Goal: Use online tool/utility: Utilize a website feature to perform a specific function

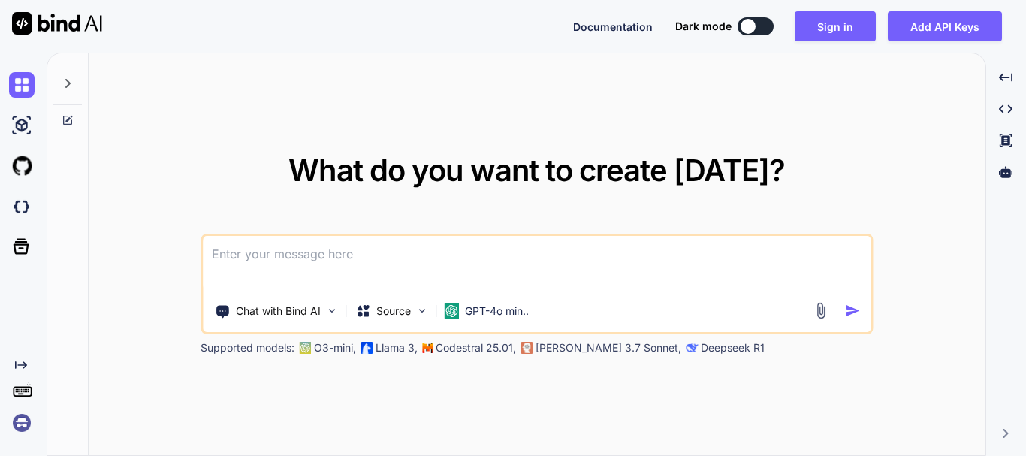
type textarea "x"
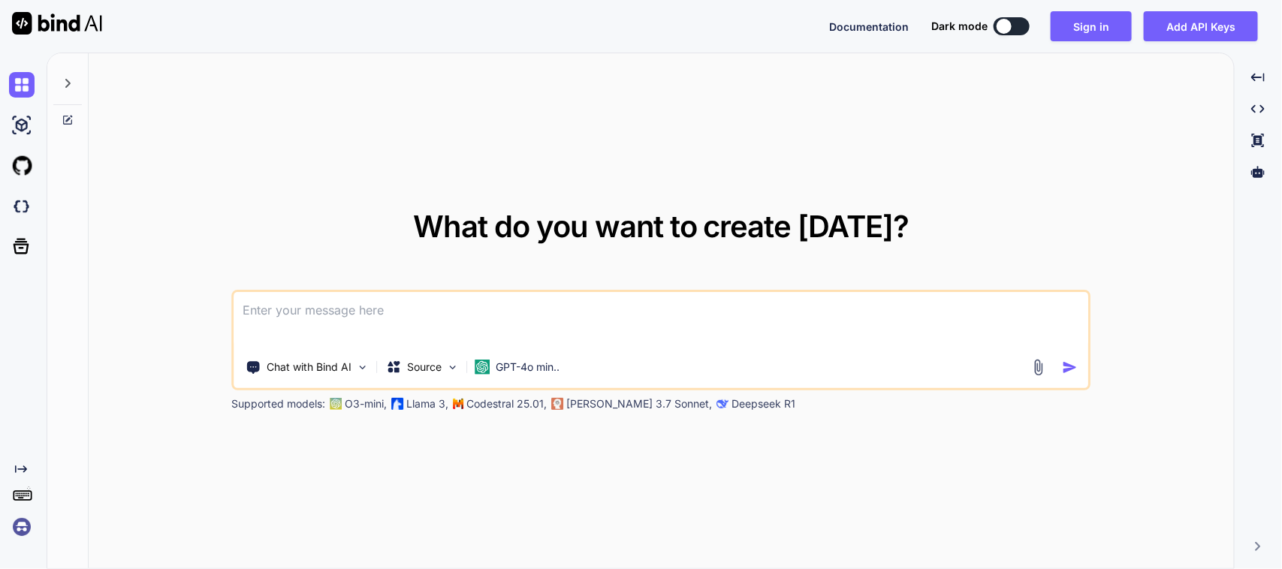
click at [373, 310] on textarea at bounding box center [661, 320] width 854 height 56
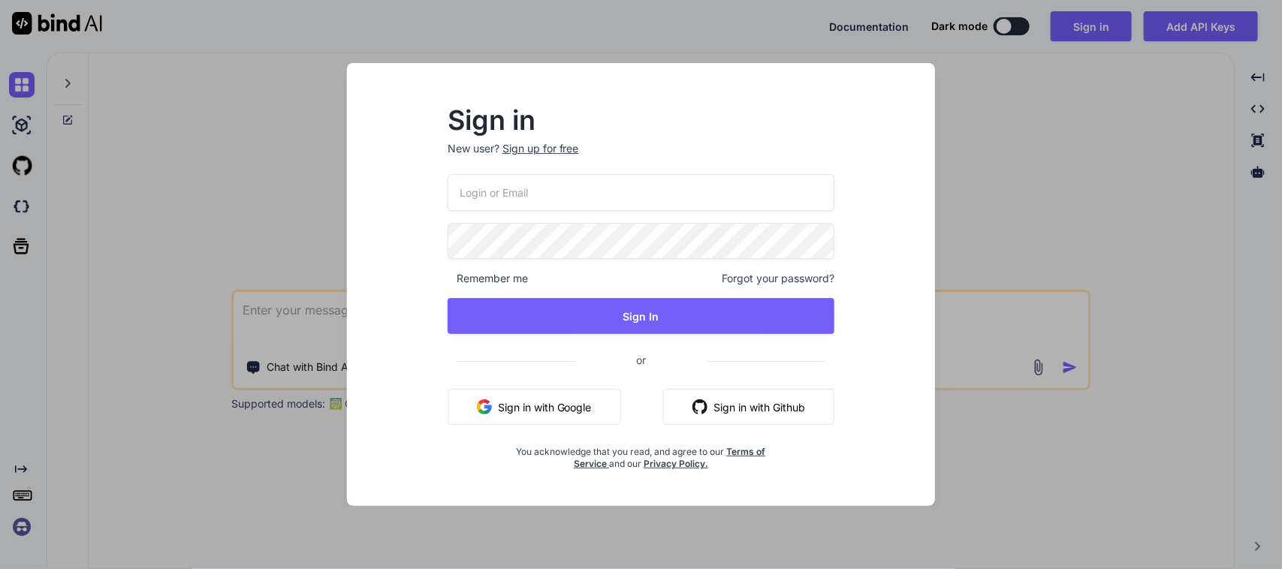
click at [539, 399] on button "Sign in with Google" at bounding box center [534, 407] width 173 height 36
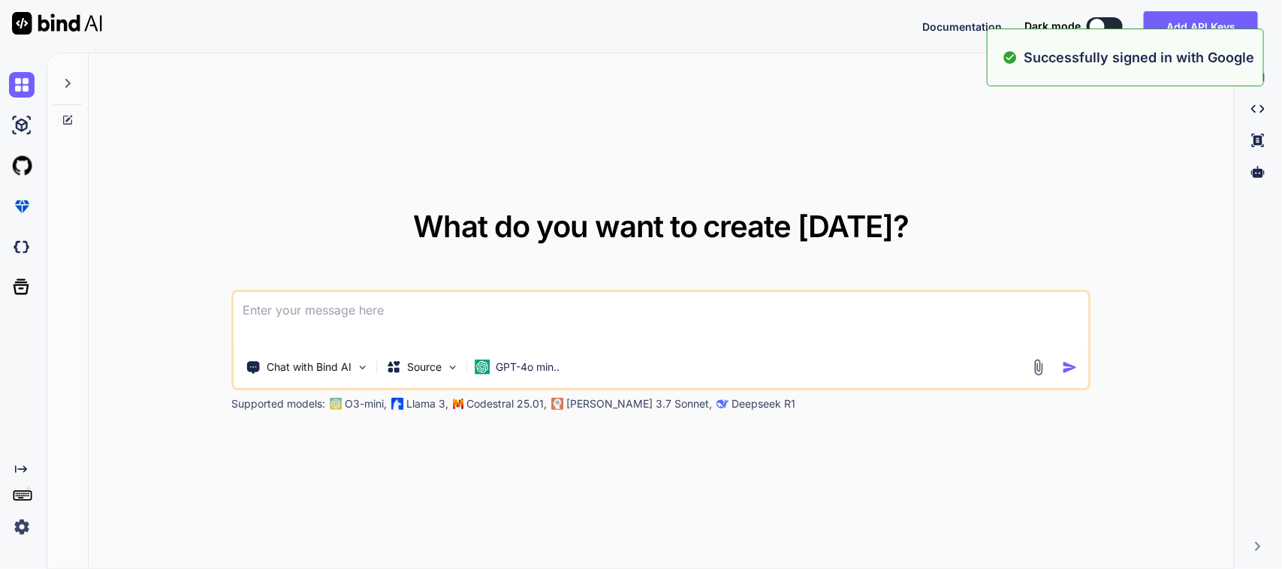
type textarea "x"
click at [403, 304] on textarea at bounding box center [661, 320] width 854 height 56
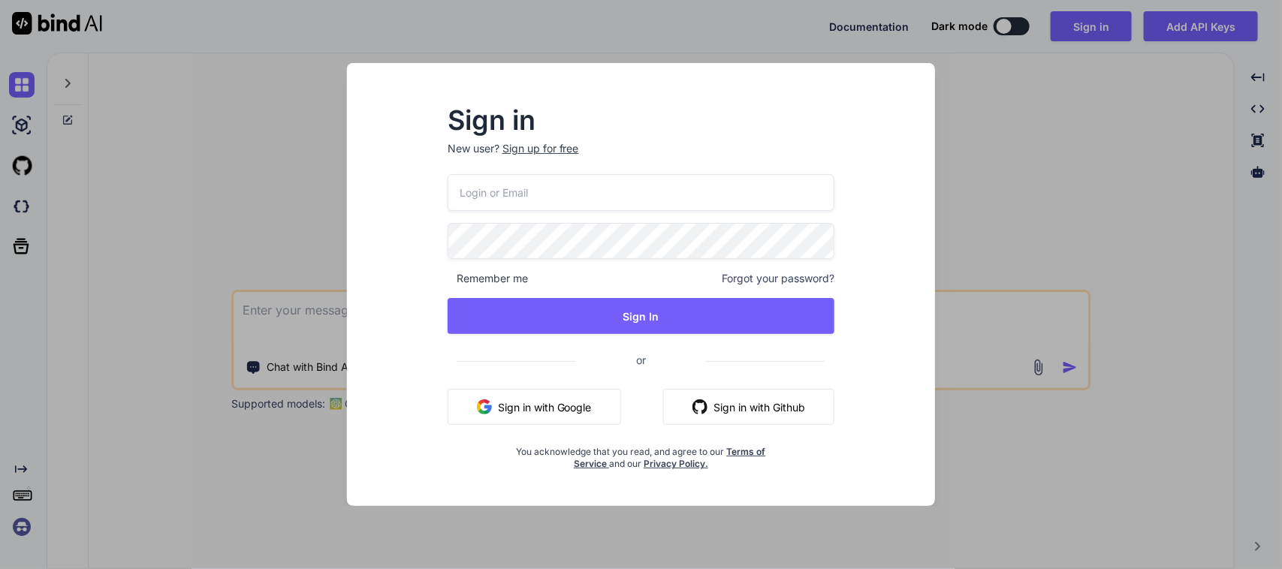
click at [493, 381] on div "Remember me Forgot your password? Sign In or Sign in with Google Sign in with G…" at bounding box center [642, 322] width 388 height 297
click at [504, 389] on button "Sign in with Google" at bounding box center [534, 407] width 173 height 36
click at [283, 309] on div "Sign in New user? Sign up for free Remember me Forgot your password? Sign In or…" at bounding box center [641, 284] width 1282 height 569
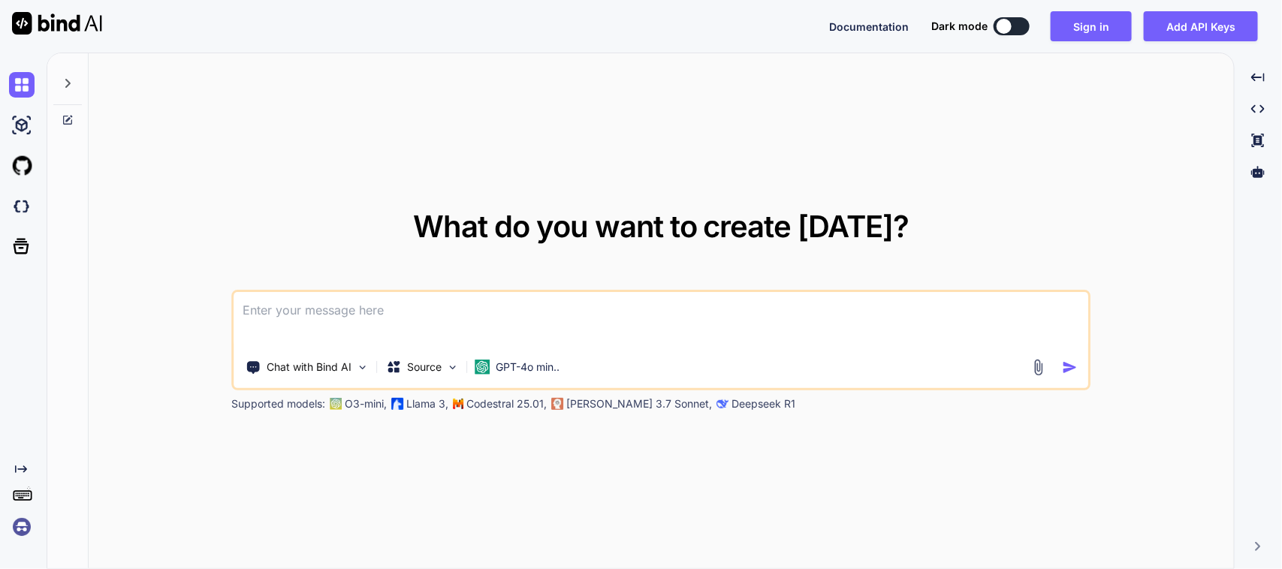
click at [283, 309] on textarea at bounding box center [661, 320] width 854 height 56
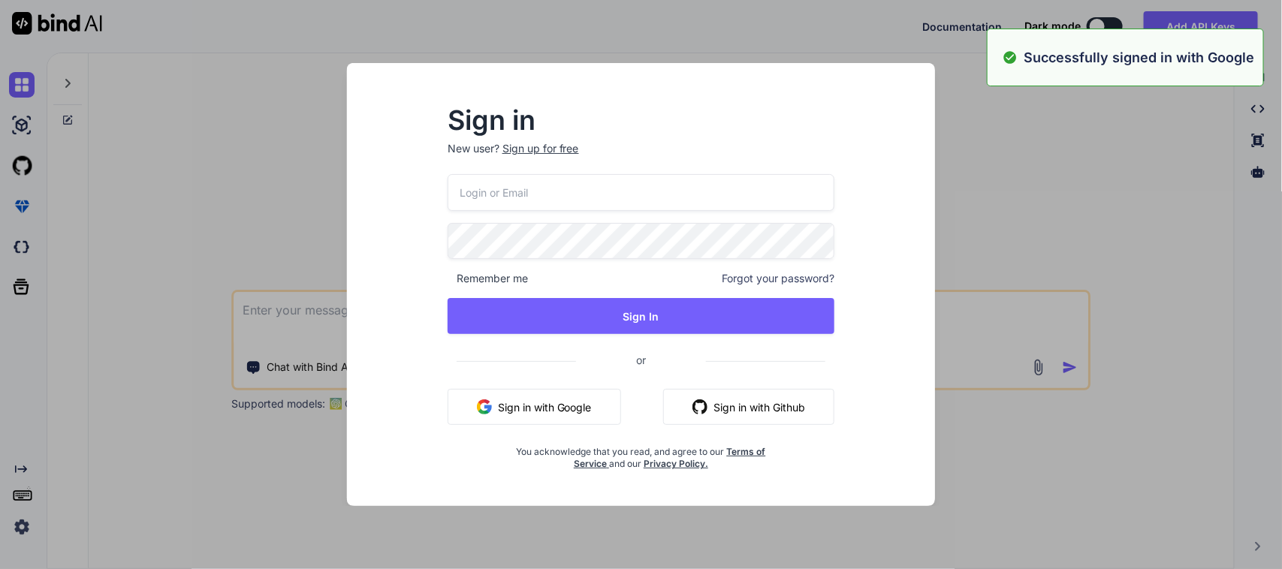
type textarea "x"
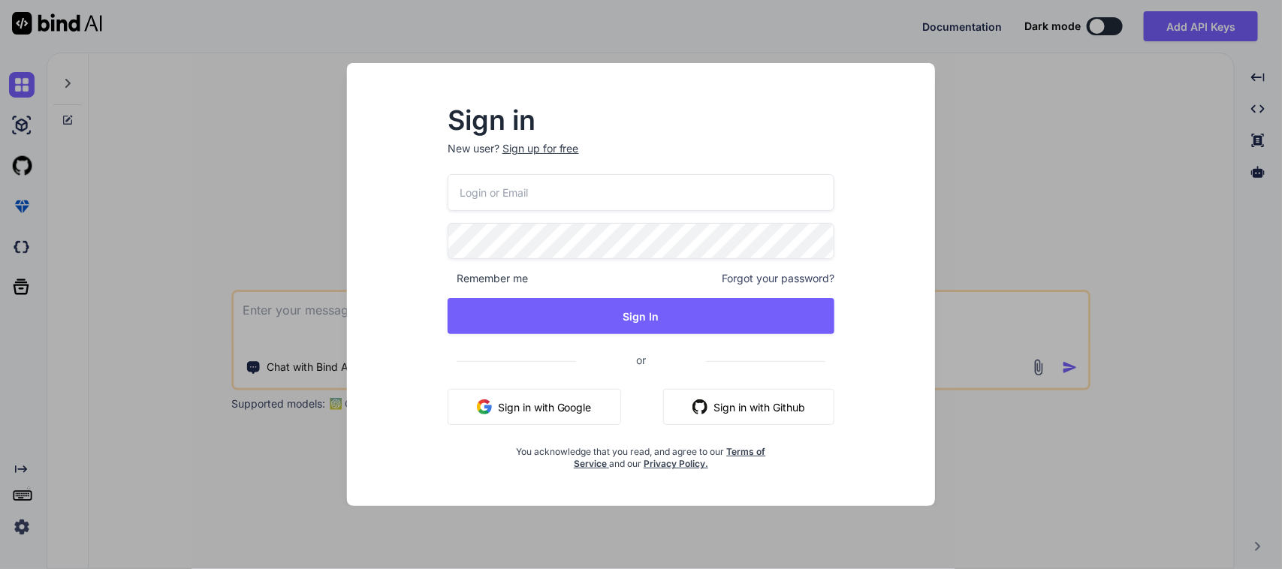
click at [268, 306] on div "Sign in New user? Sign up for free Remember me Forgot your password? Sign In or…" at bounding box center [641, 284] width 1282 height 569
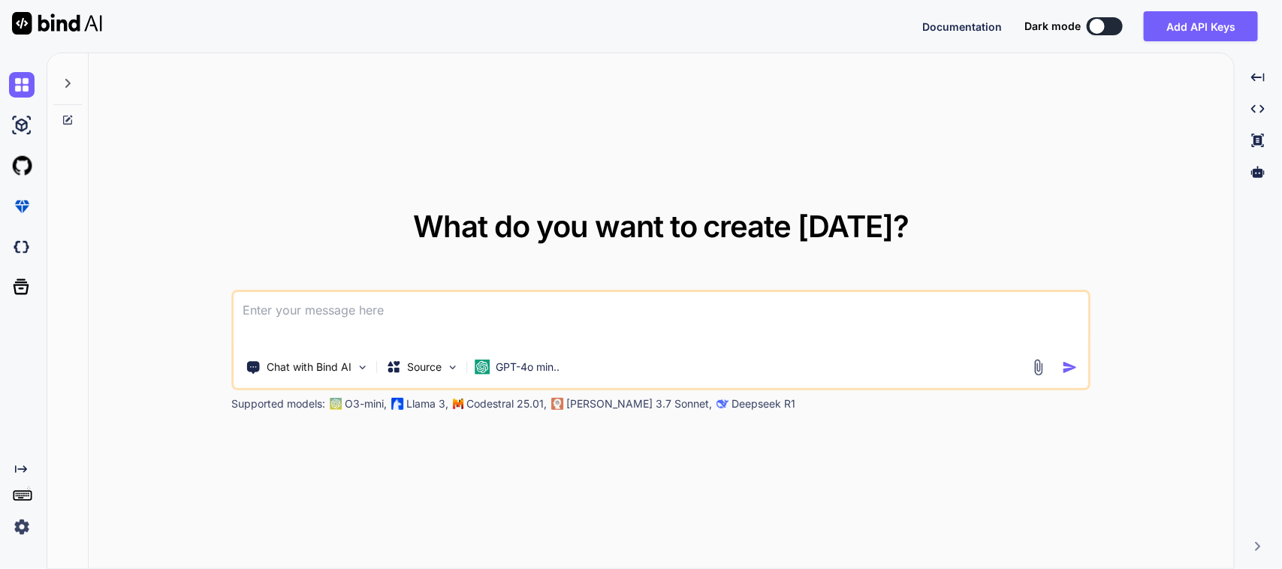
click at [276, 306] on textarea at bounding box center [661, 320] width 854 height 56
type textarea "C"
type textarea "x"
type textarea "Cr"
type textarea "x"
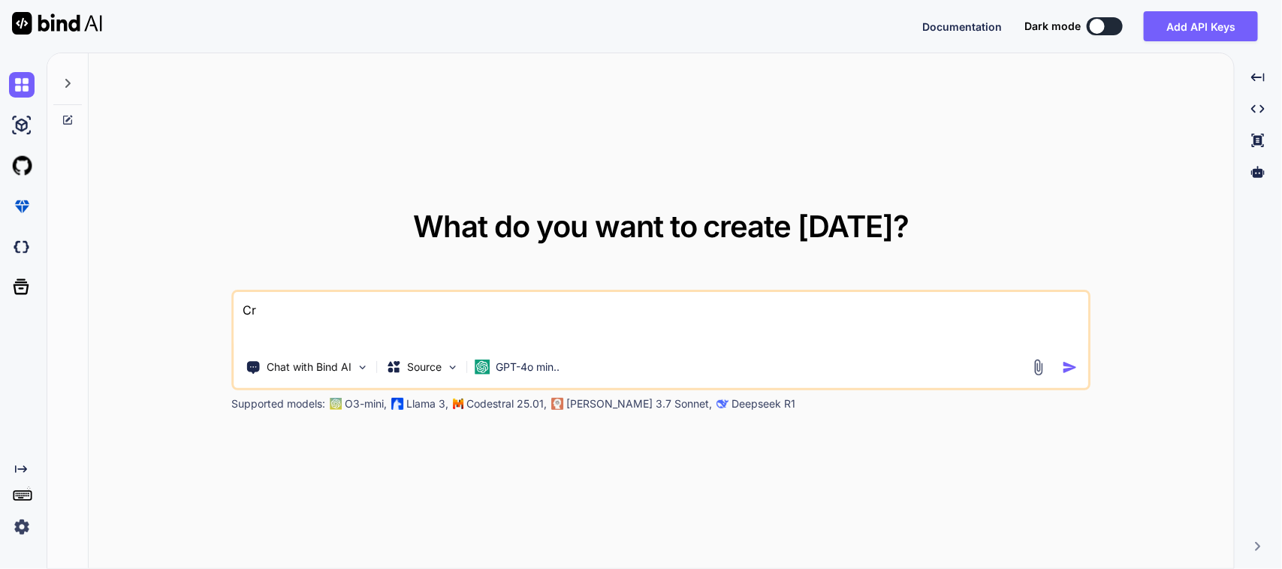
type textarea "Cre"
type textarea "x"
type textarea "Crea"
type textarea "x"
type textarea "Creat"
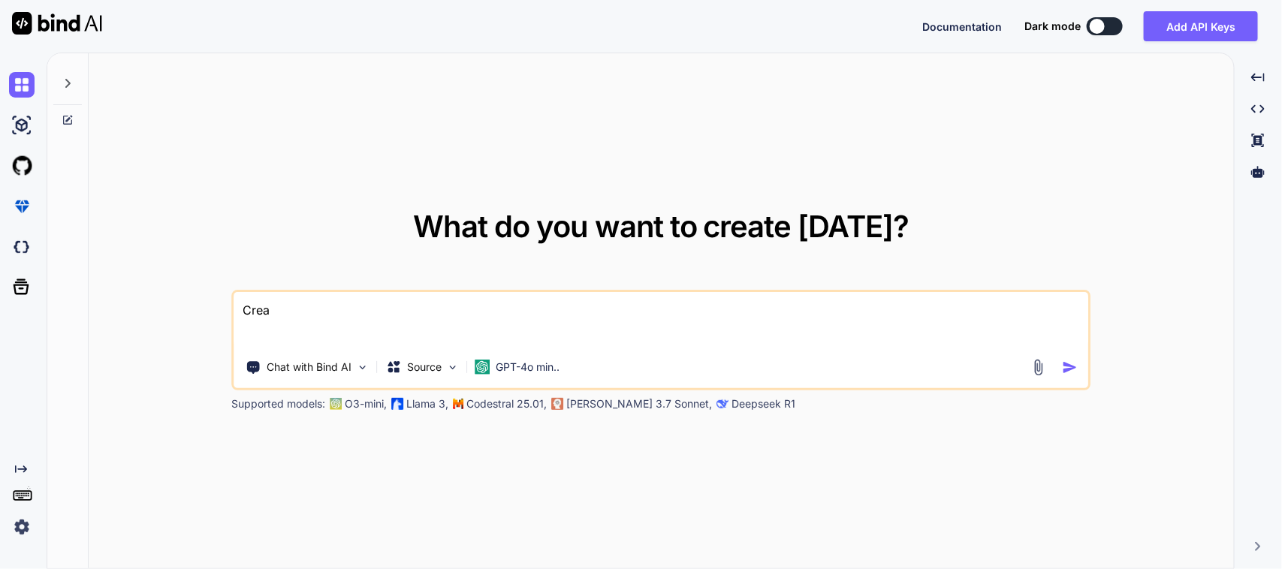
type textarea "x"
type textarea "Create"
type textarea "x"
type textarea "Create"
type textarea "x"
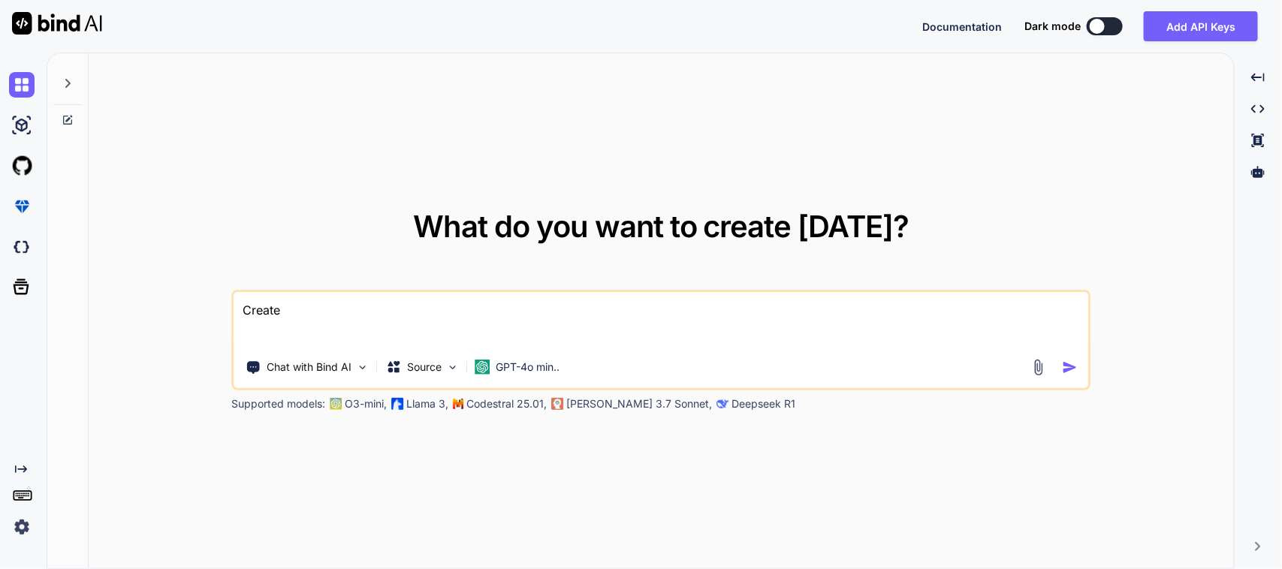
type textarea "Create t"
type textarea "x"
type textarea "Create th"
type textarea "x"
type textarea "Create the"
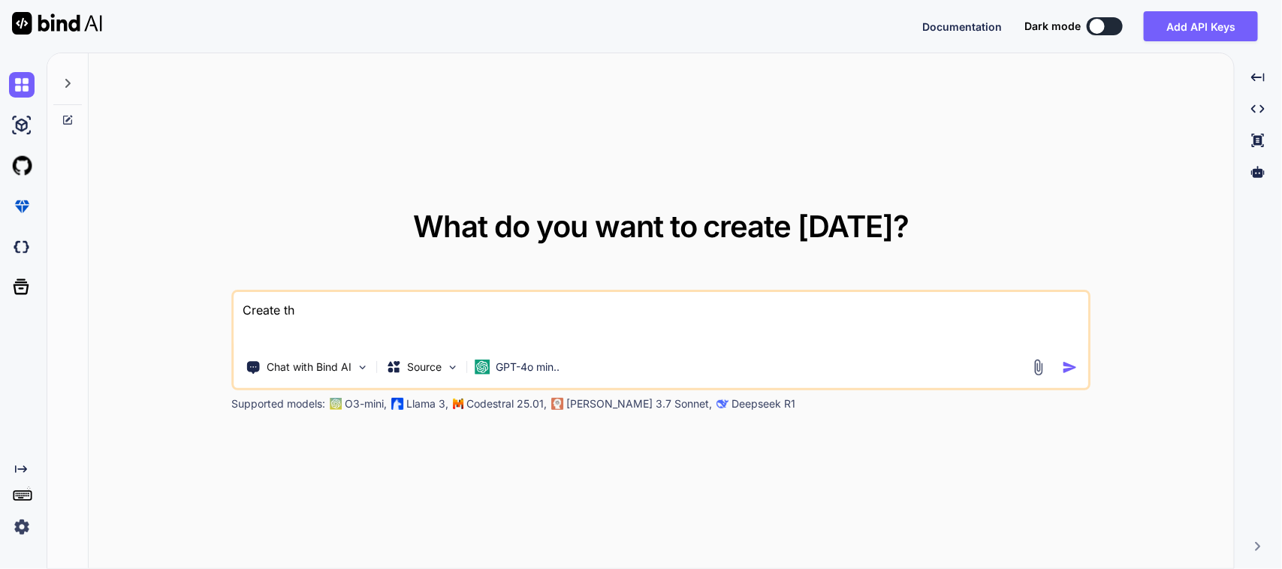
type textarea "x"
type textarea "Create the"
type textarea "x"
type textarea "Create the o"
type textarea "x"
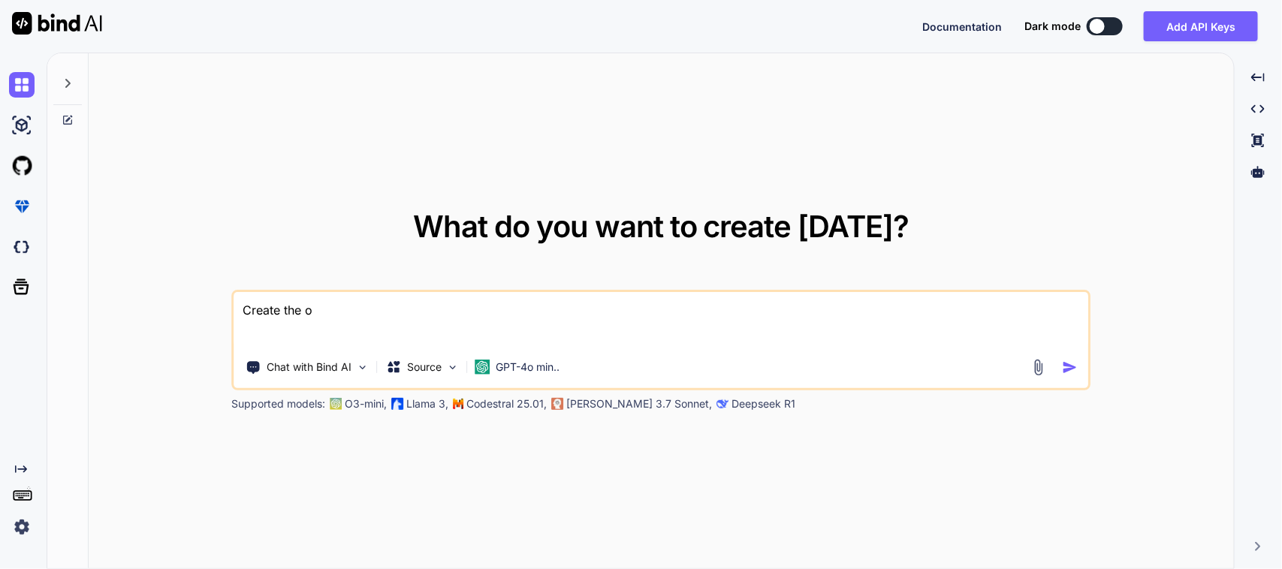
type textarea "Create the ob"
type textarea "x"
type textarea "Create the obj"
type textarea "x"
type textarea "Create the obje"
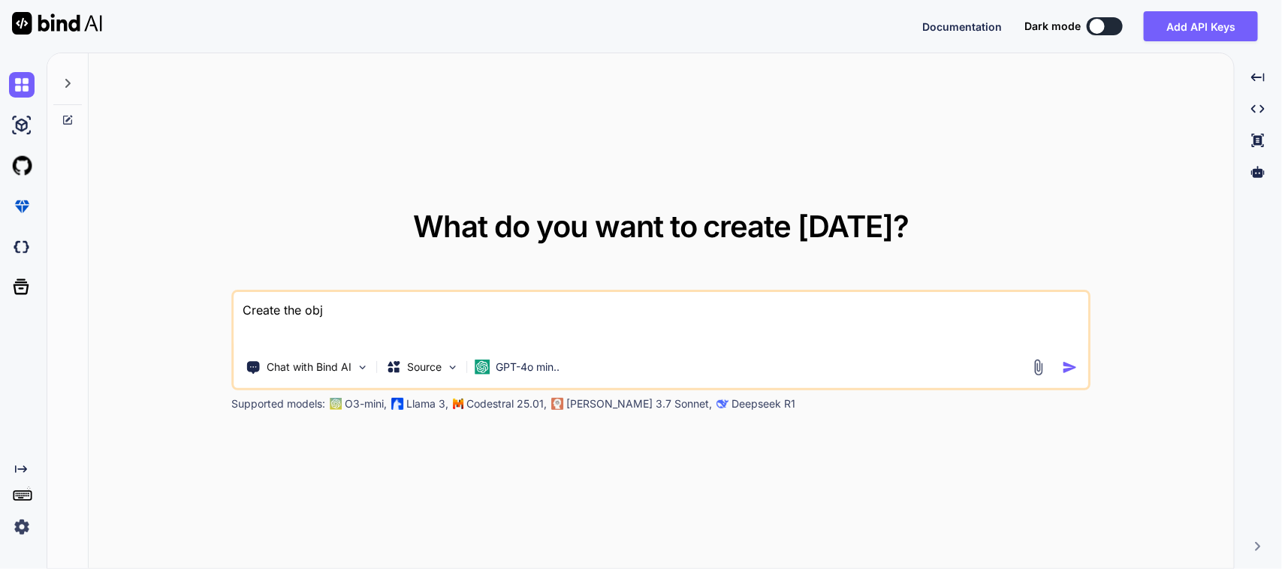
type textarea "x"
type textarea "Create the objec"
type textarea "x"
type textarea "Create the object"
type textarea "x"
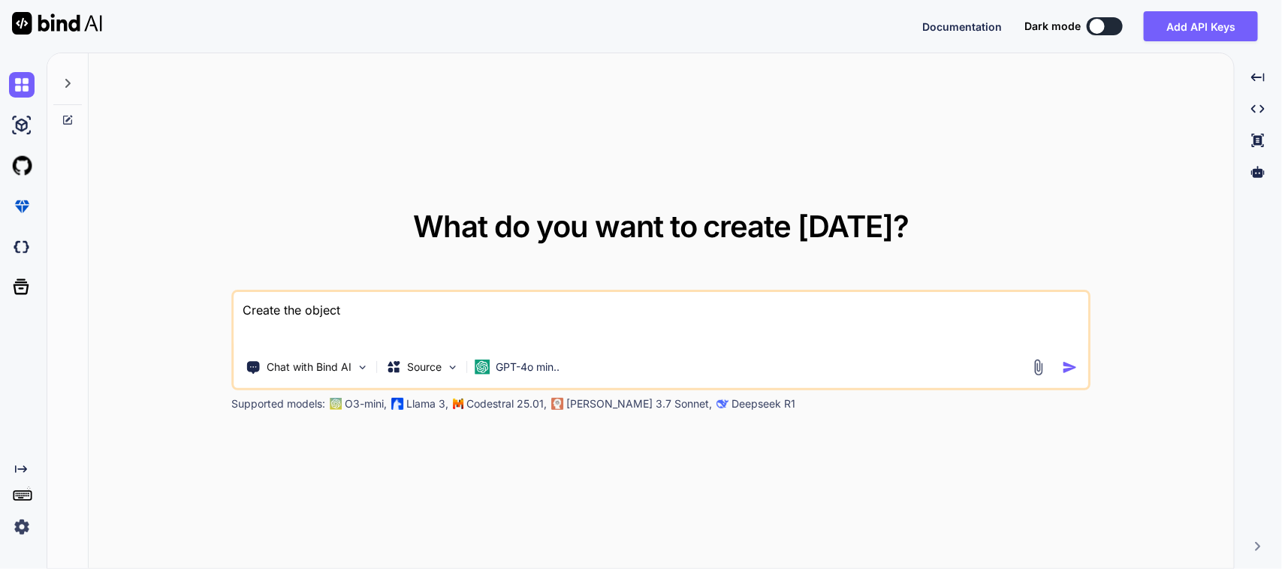
type textarea "Create the objecti"
type textarea "x"
type textarea "Create the objectiv"
type textarea "x"
type textarea "Create the objective"
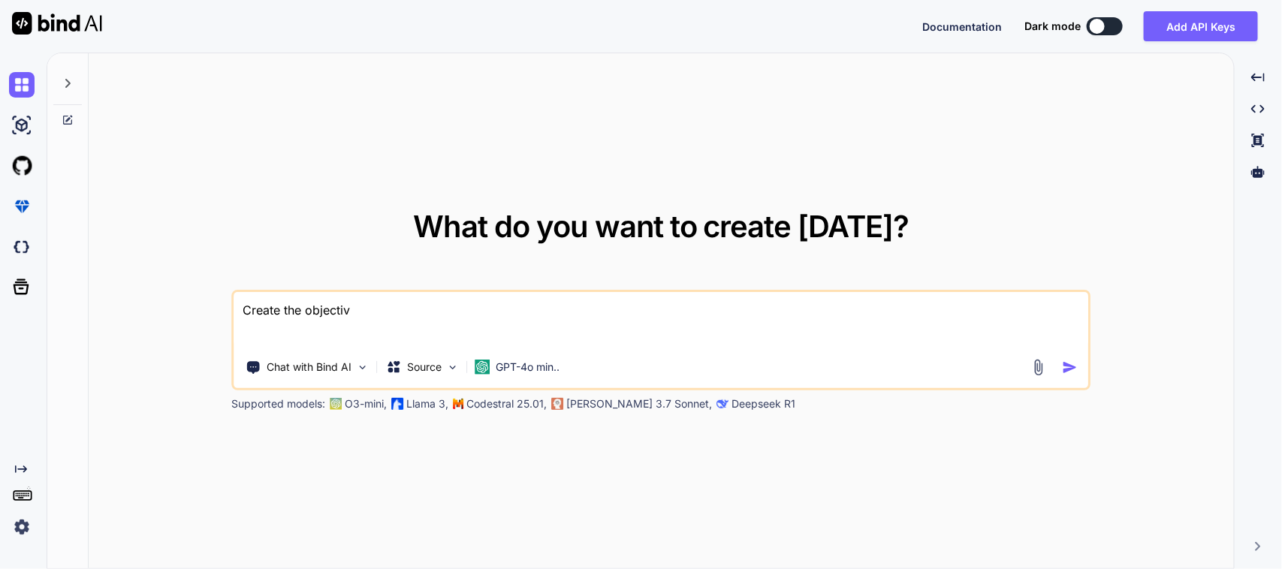
type textarea "x"
type textarea "Create the objectives"
type textarea "x"
type textarea "Create the objectives"
type textarea "x"
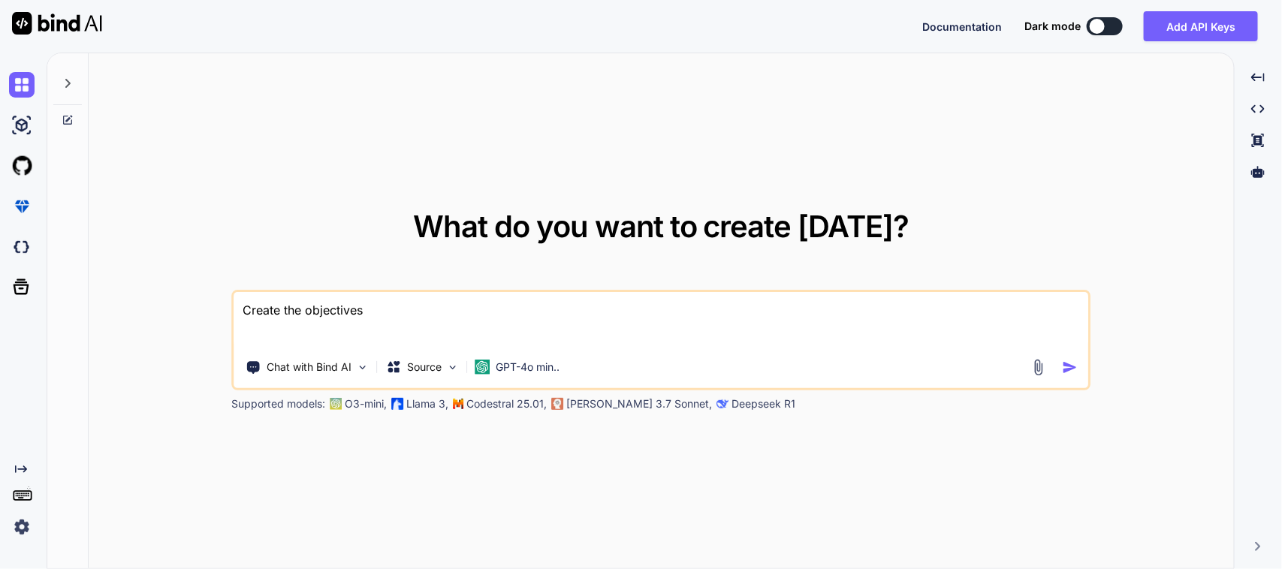
type textarea "Create the objectives p"
type textarea "x"
type textarea "Create the objectives po"
type textarea "x"
type textarea "Create the objectives poi"
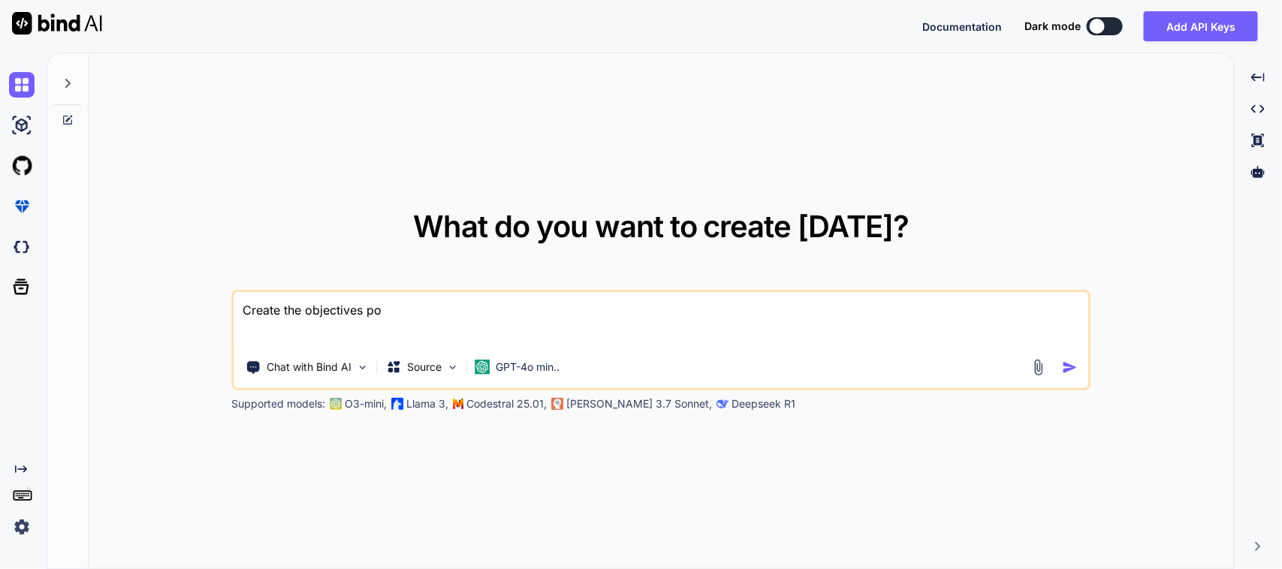
type textarea "x"
type textarea "Create the objectives poin"
type textarea "x"
type textarea "Create the objectives point"
type textarea "x"
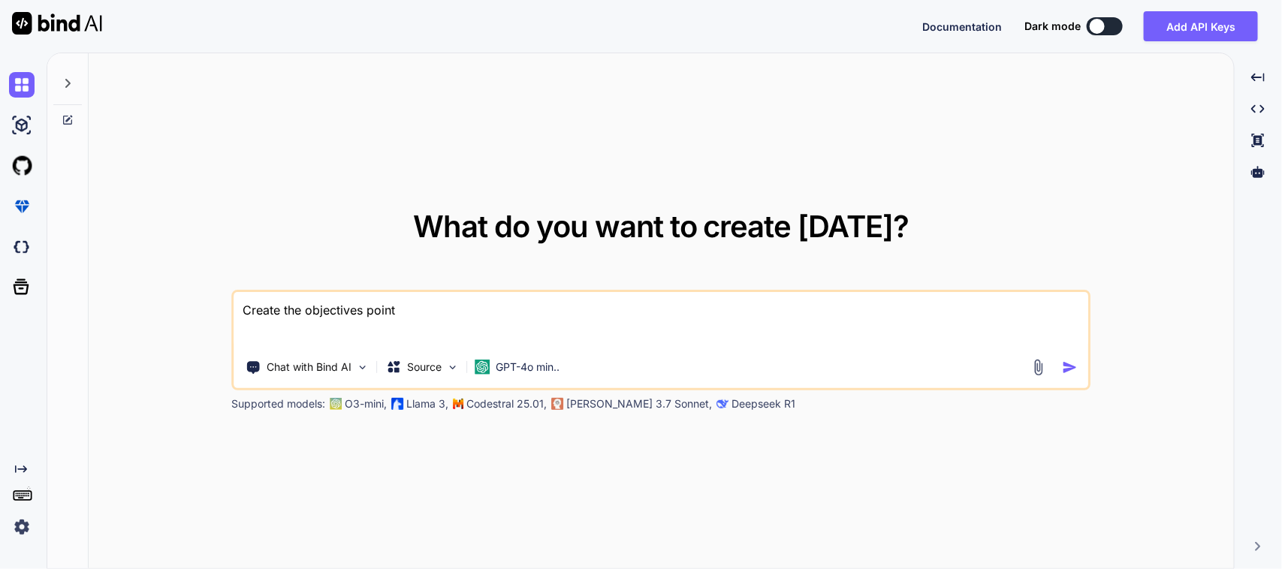
type textarea "Create the objectives points"
type textarea "x"
type textarea "Create the objectives points"
type textarea "x"
type textarea "Create the objectives points f"
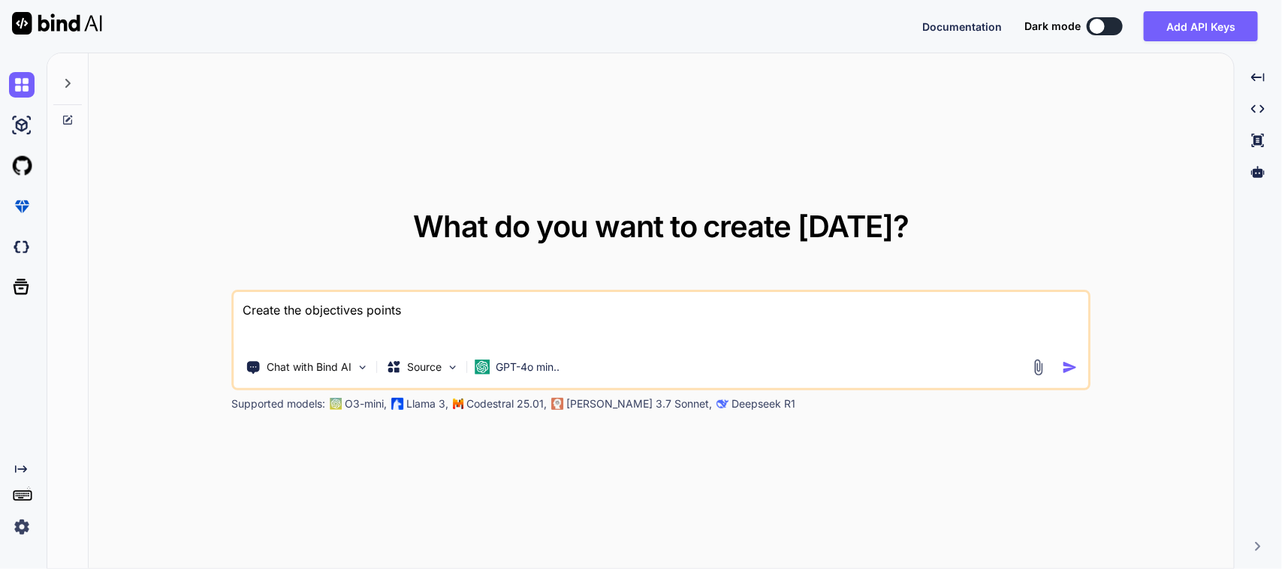
type textarea "x"
type textarea "Create the objectives points fo"
type textarea "x"
type textarea "Create the objectives points for"
type textarea "x"
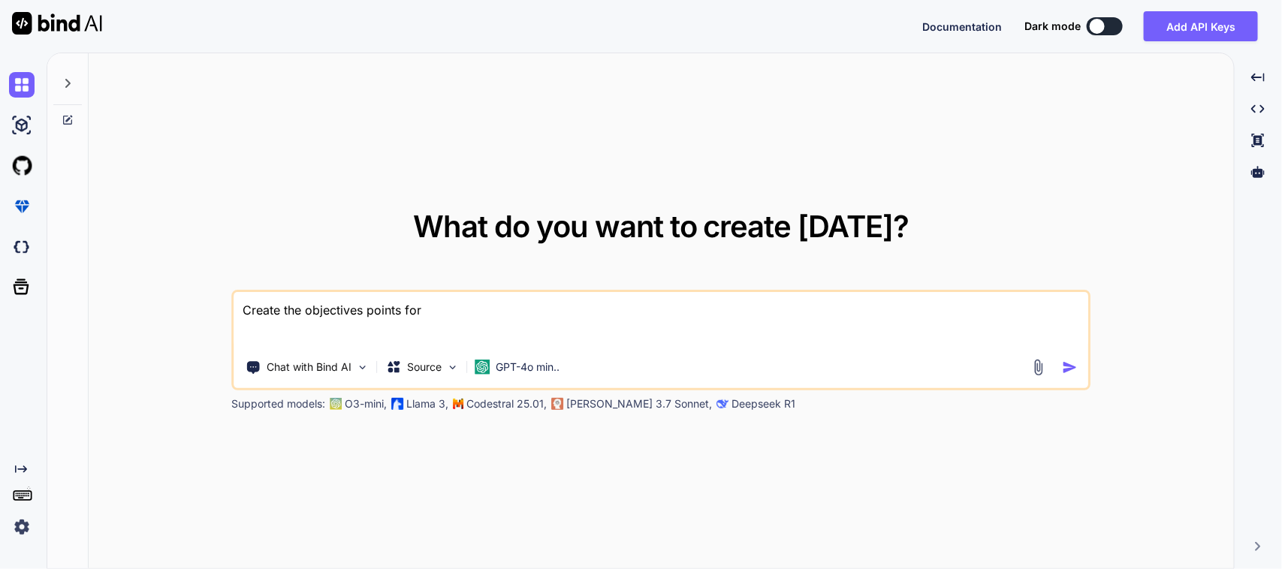
type textarea "Create the objectives points for"
type textarea "x"
type textarea "Create the objectives points for t"
type textarea "x"
type textarea "Create the objectives points for th"
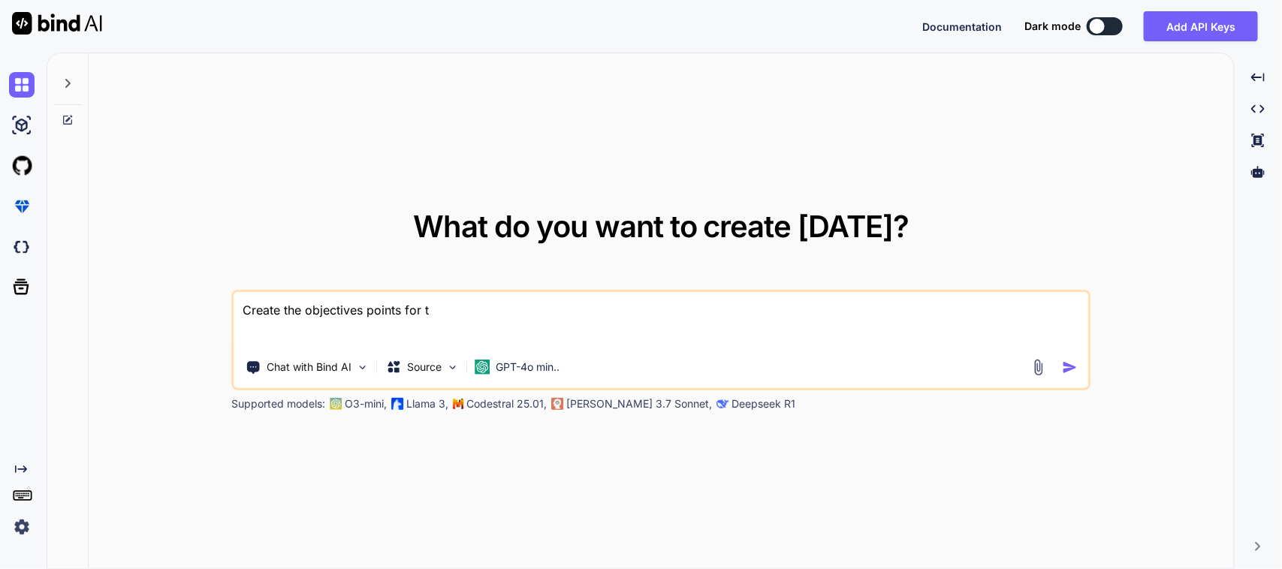
type textarea "x"
type textarea "Create the objectives points for the"
type textarea "x"
type textarea "Create the objectives points for the"
type textarea "x"
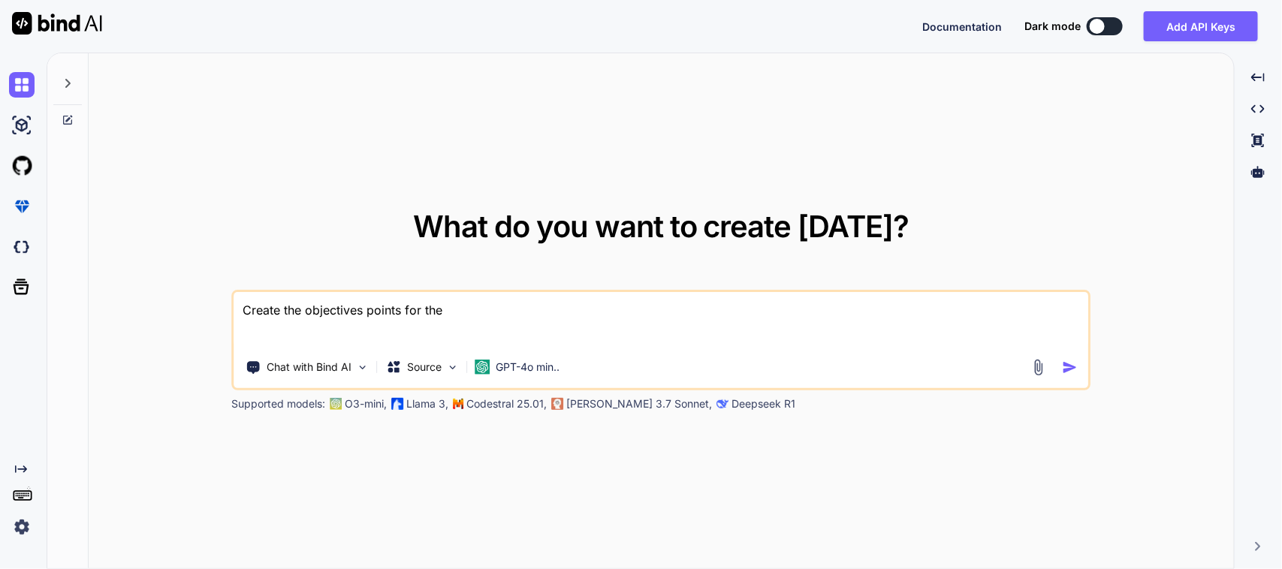
type textarea "Create the objectives points for the g"
type textarea "x"
type textarea "Create the objectives points for the gi"
type textarea "x"
type textarea "Create the objectives points for the giv"
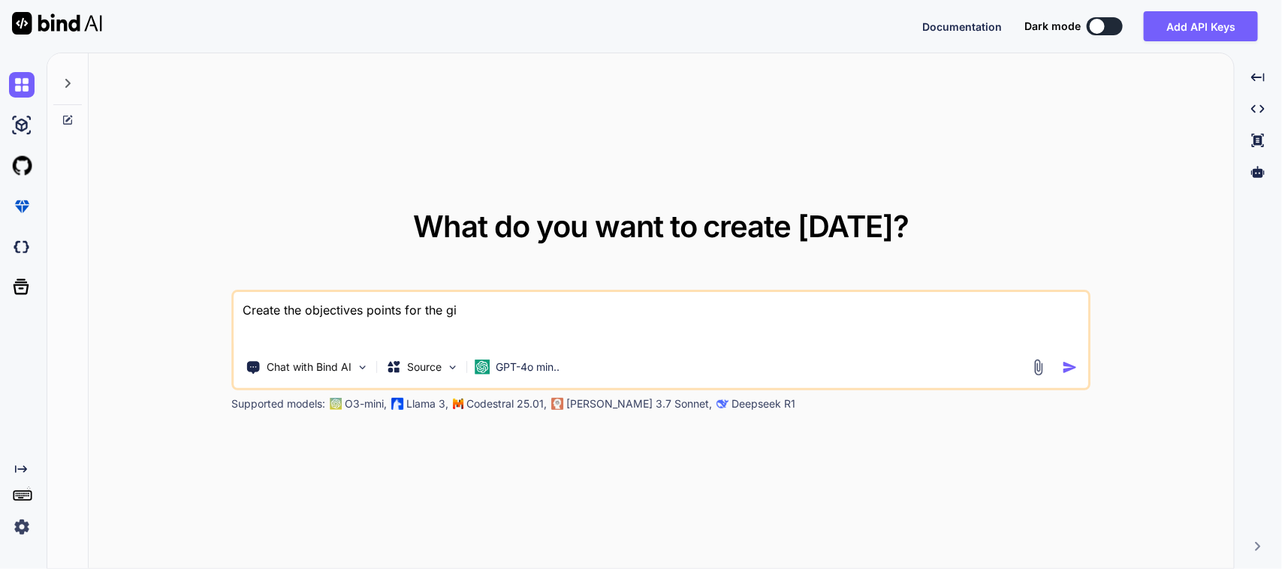
type textarea "x"
type textarea "Create the objectives points for the give"
type textarea "x"
type textarea "Create the objectives points for the given"
type textarea "x"
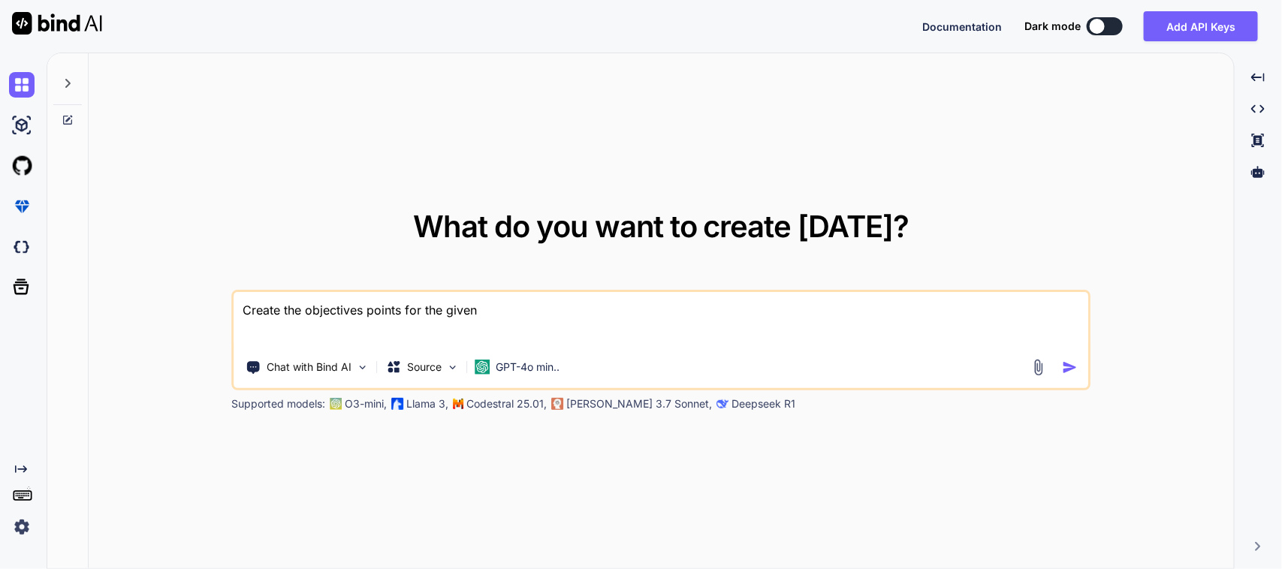
type textarea "Create the objectives points for the given"
type textarea "x"
type textarea "Create the objectives points for the given t"
type textarea "x"
type textarea "Create the objectives points for the given ta"
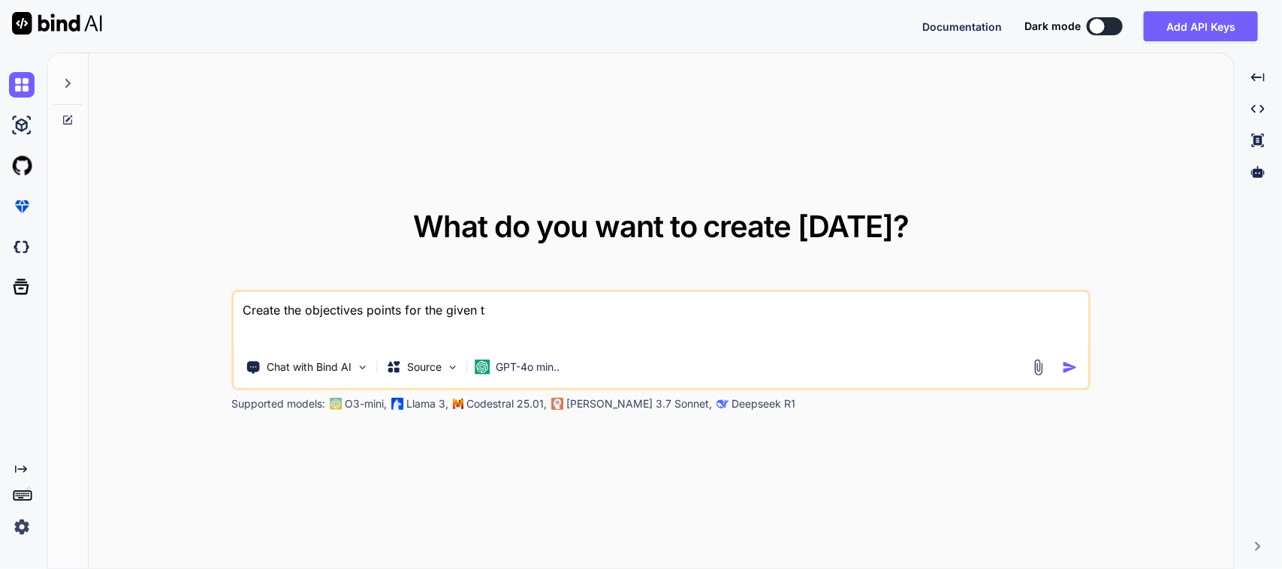
type textarea "x"
type textarea "Create the objectives points for the given tas"
type textarea "x"
type textarea "Create the objectives points for the given task"
type textarea "x"
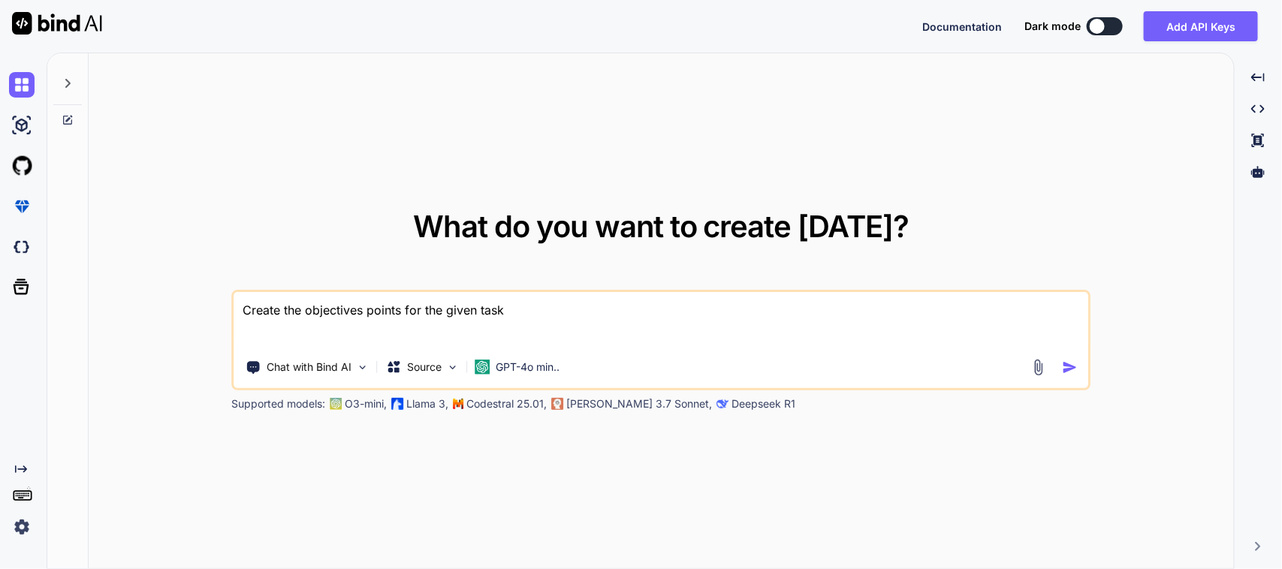
type textarea "Create the objectives points for the given task"
type textarea "x"
type textarea "Create the objectives points for the given task i"
type textarea "x"
type textarea "Create the objectives points for the given task in"
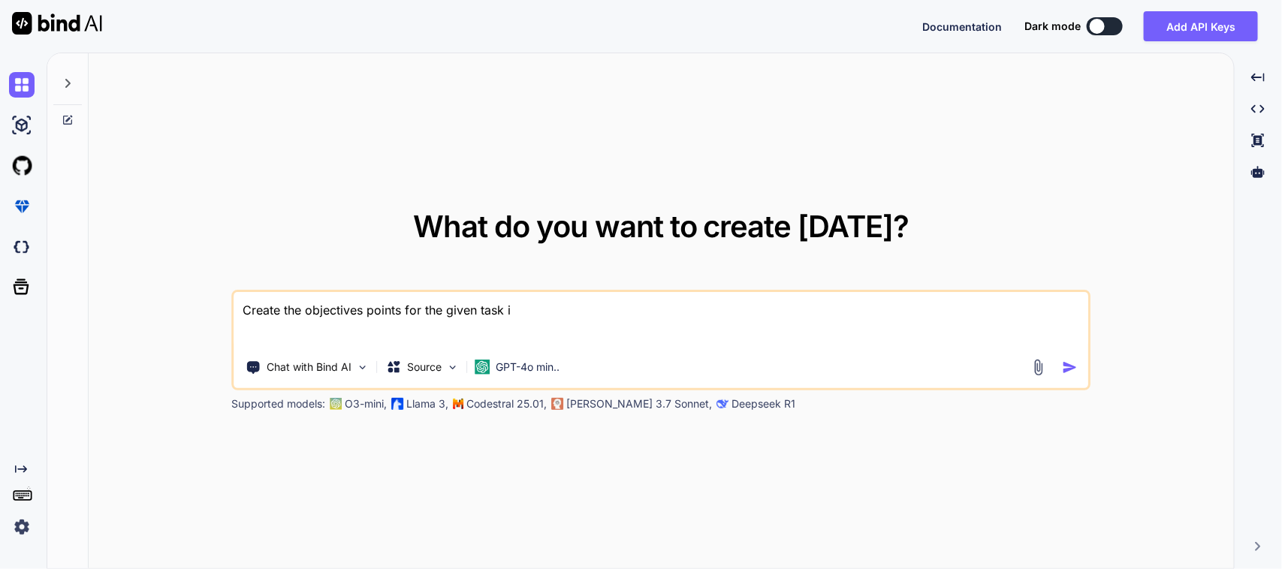
type textarea "x"
type textarea "Create the objectives points for the given task in"
type textarea "x"
type textarea "Create the objectives points for the given task in a"
type textarea "x"
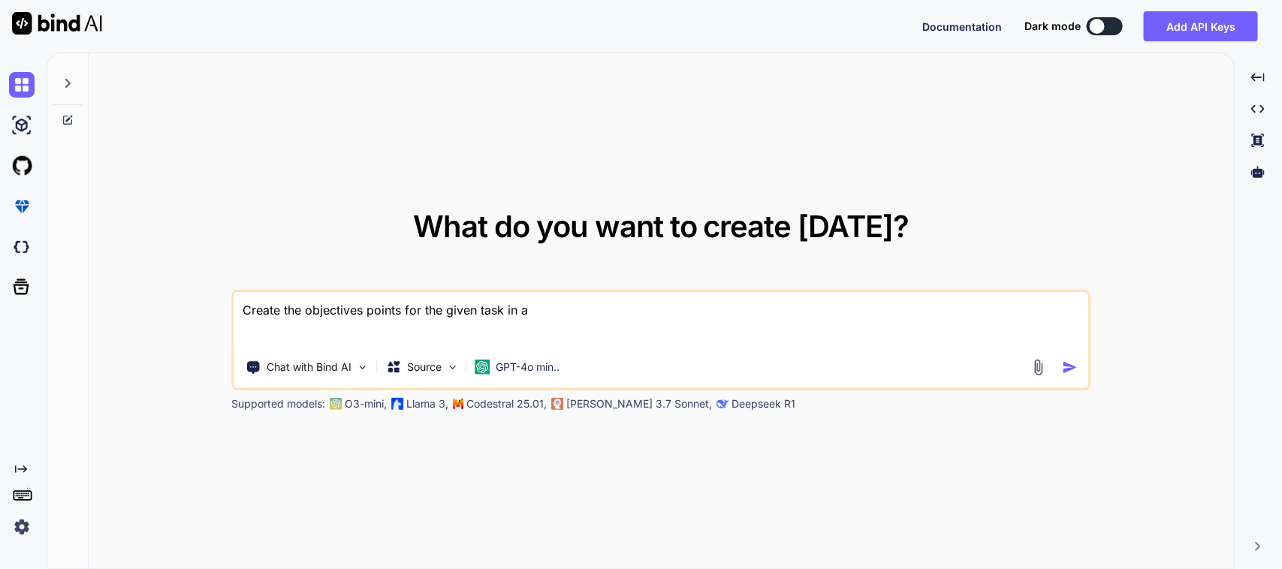
type textarea "Create the objectives points for the given task in a"
type textarea "x"
type textarea "Create the objectives points for the given task in a e"
type textarea "x"
type textarea "Create the objectives points for the given task in a ea"
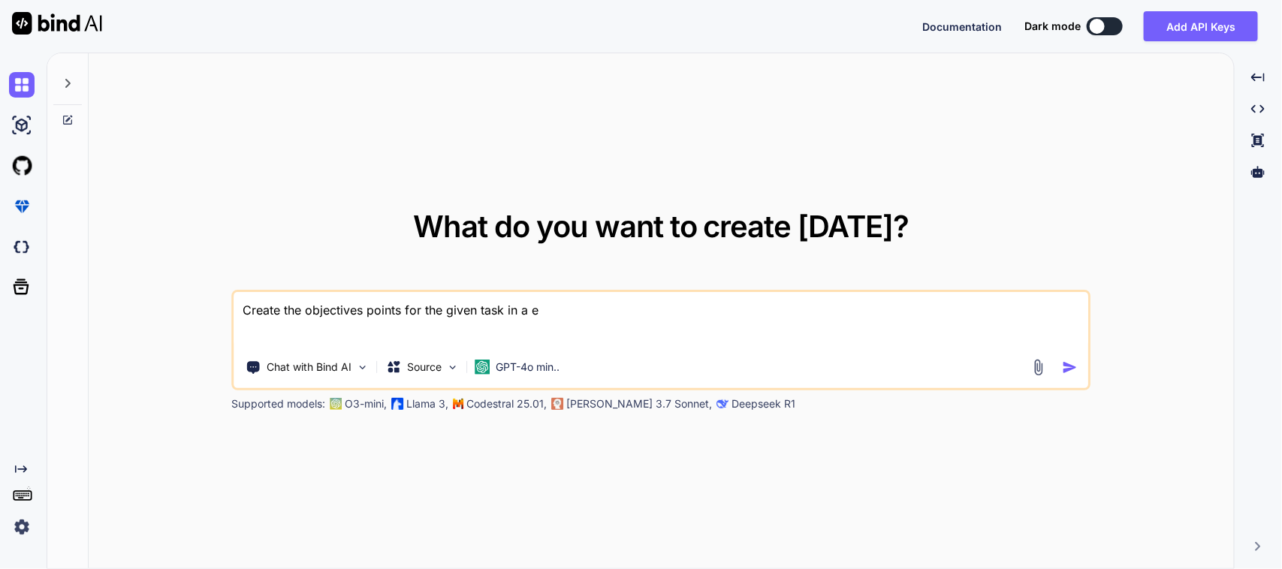
type textarea "x"
type textarea "Create the objectives points for the given task in a eac"
type textarea "x"
type textarea "Create the objectives points for the given task in a each"
type textarea "x"
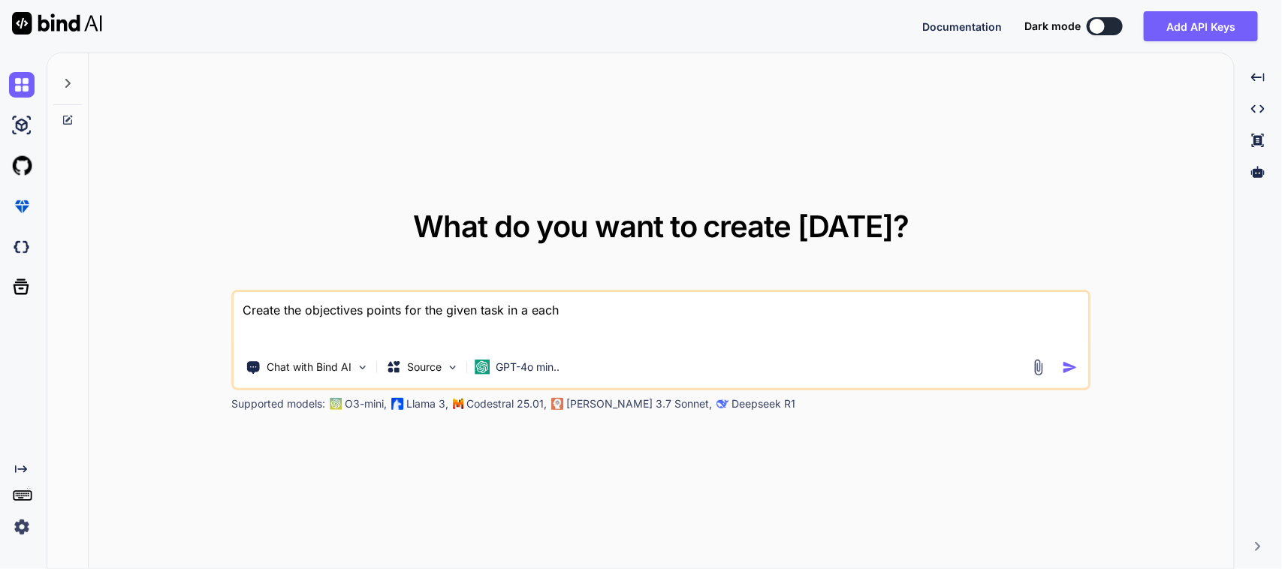
type textarea "Create the objectives points for the given task in a each"
type textarea "x"
type textarea "Create the objectives points for the given task in a each l"
type textarea "x"
type textarea "Create the objectives points for the given task in a each li"
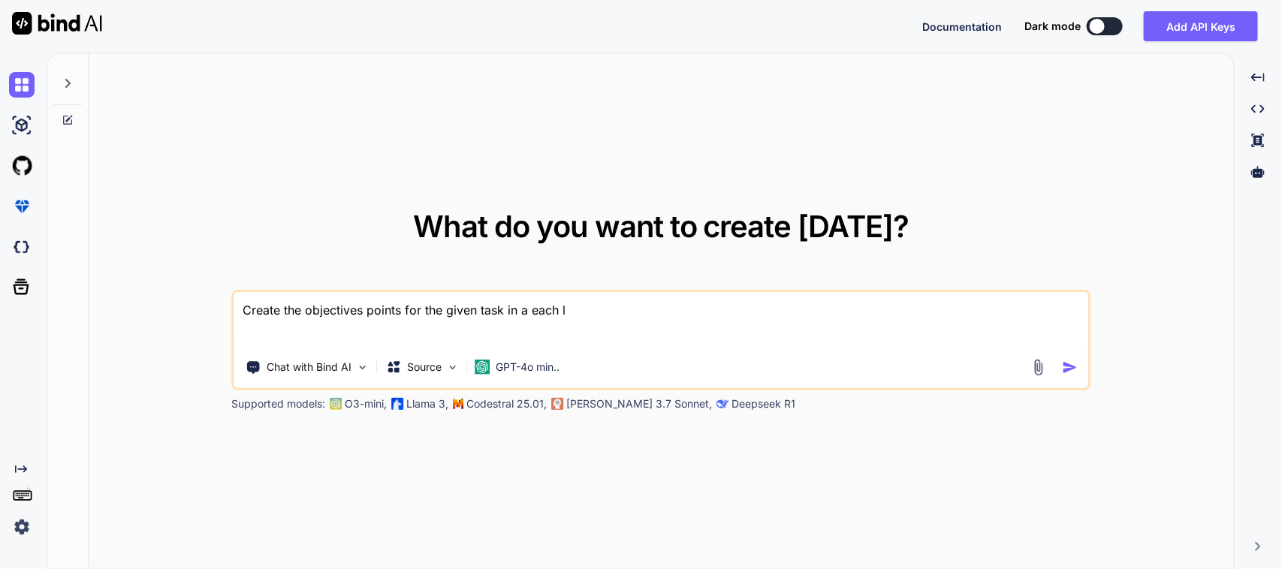
type textarea "x"
type textarea "Create the objectives points for the given task in a each lin"
type textarea "x"
type textarea "Create the objectives points for the given task in a each line"
type textarea "x"
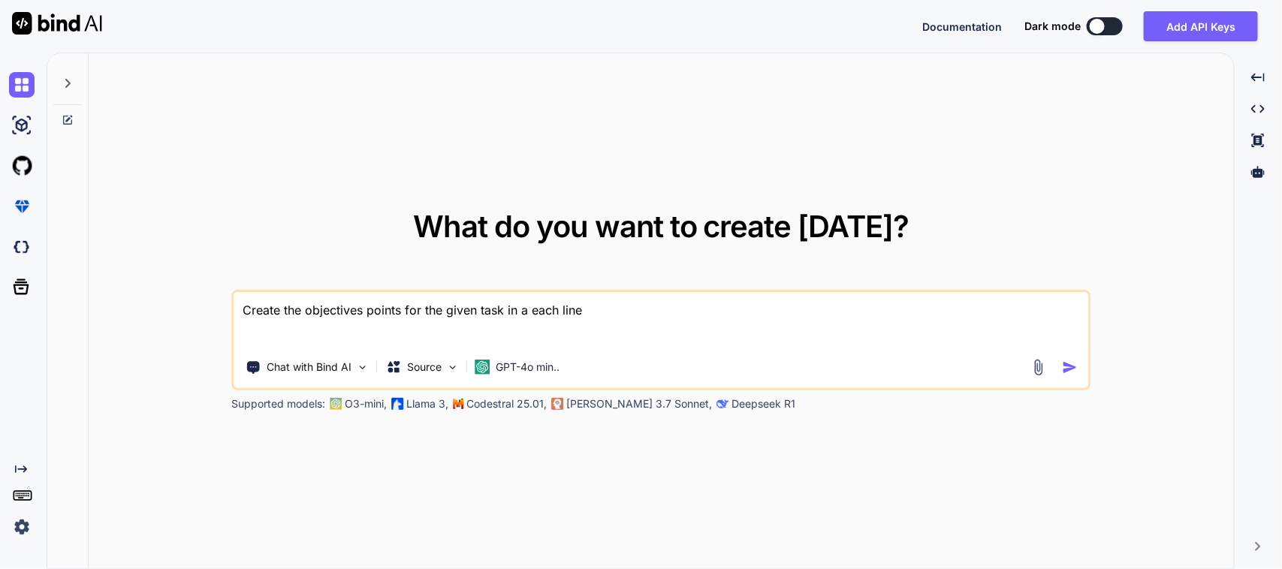
type textarea "Create the objectives points for the given task in a each line"
type textarea "x"
type textarea "Create the objectives points for the given task in a each sline"
type textarea "x"
type textarea "Create the objectives points for the given task in a each seline"
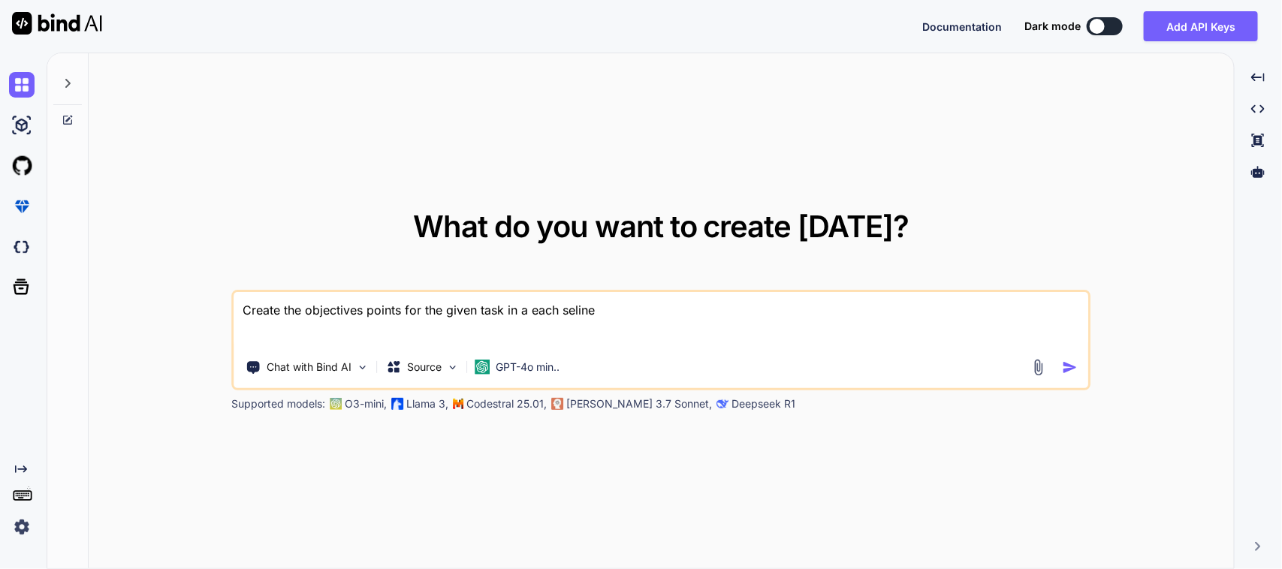
type textarea "x"
type textarea "Create the objectives points for the given task in a each sepline"
type textarea "x"
type textarea "Create the objectives points for the given task in a each seprline"
type textarea "x"
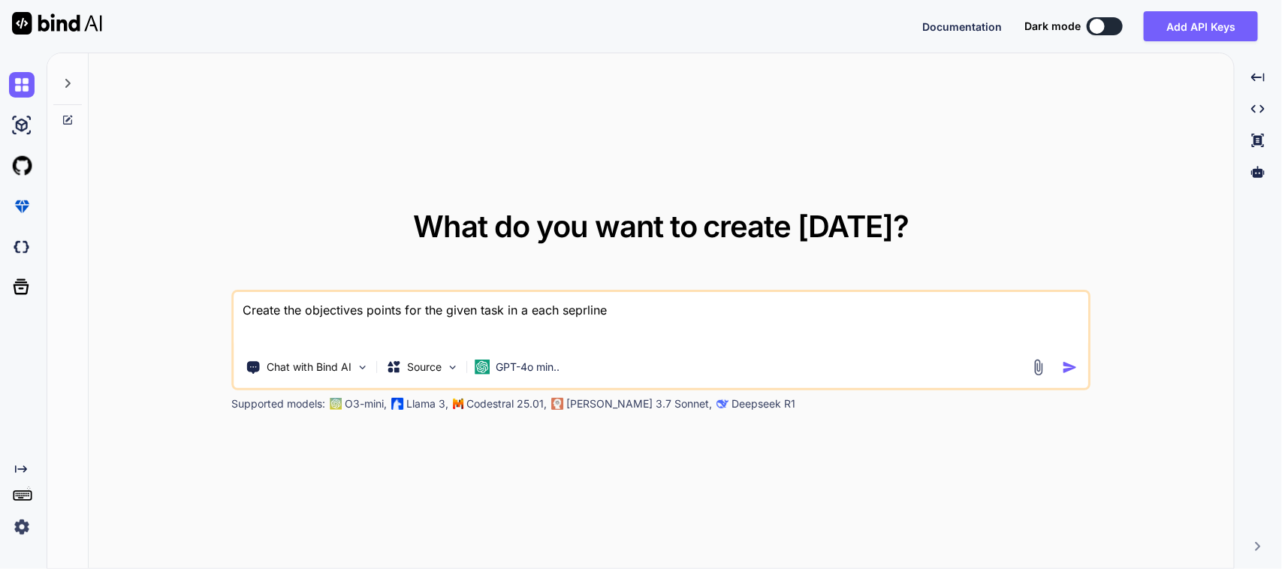
type textarea "Create the objectives points for the given task in a each sepraline"
type textarea "x"
type textarea "Create the objectives points for the given task in a each sepratline"
type textarea "x"
type textarea "Create the objectives points for the given task in a each seprateline"
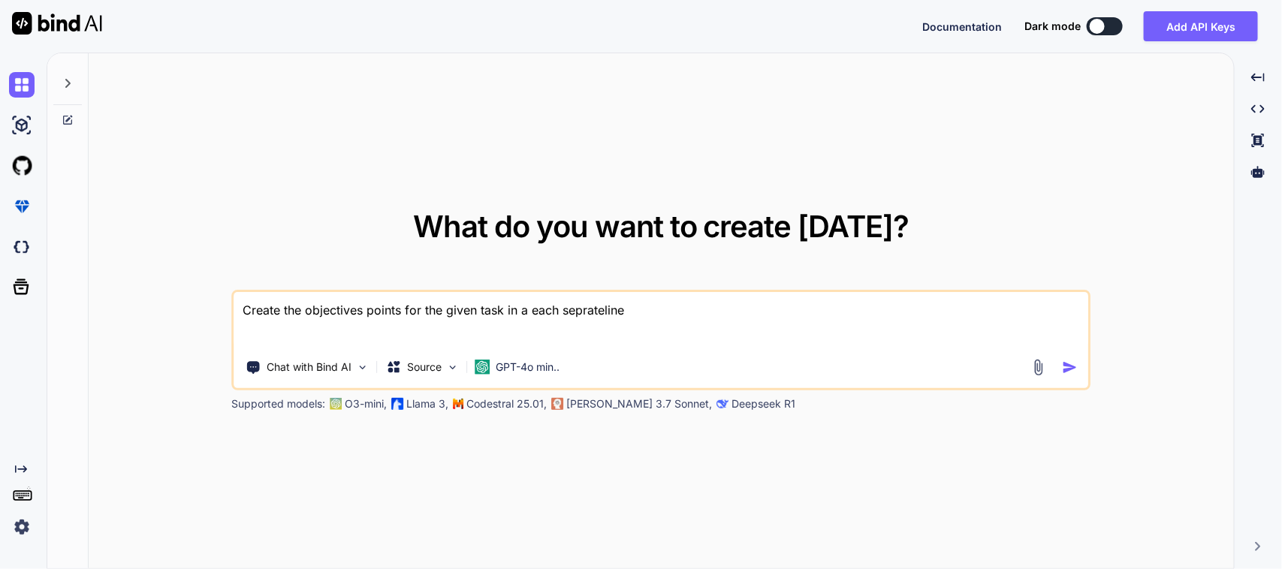
type textarea "x"
type textarea "Create the objectives points for the given task in a each seprate line"
type textarea "x"
type textarea "Create the objectives points for the given task in a each separate line"
type textarea "x"
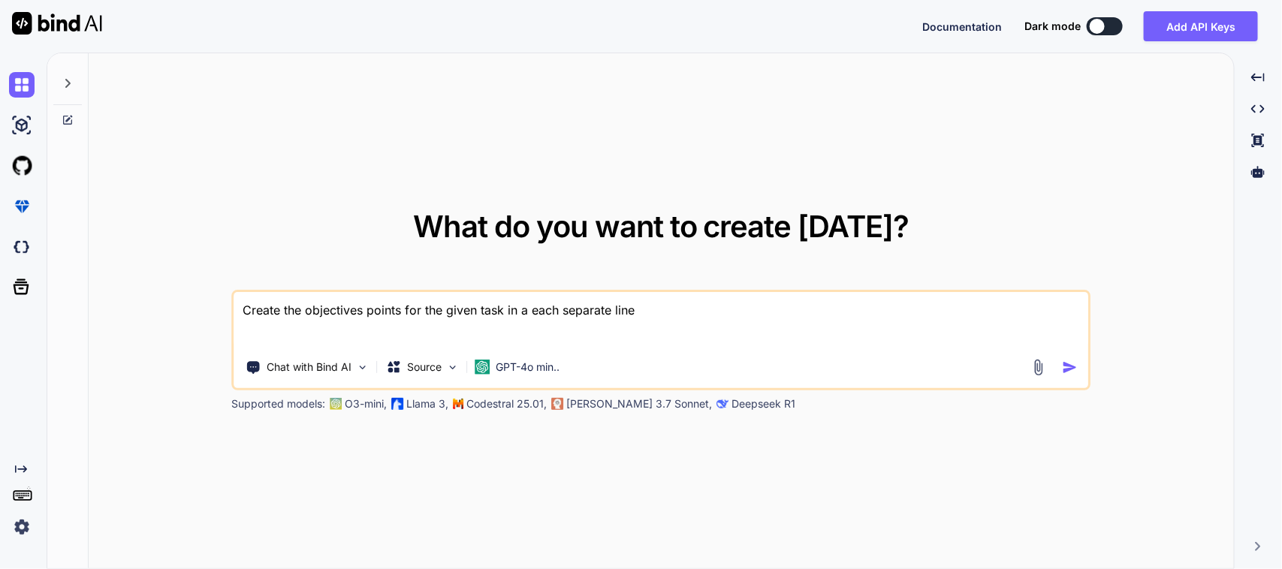
click at [681, 308] on textarea "Create the objectives points for the given task in a each separate line" at bounding box center [661, 320] width 854 height 56
type textarea "Create the objectives points for the given task in a each separate line"
type textarea "x"
type textarea "Create the objectives points for the given task in a each separate line f"
type textarea "x"
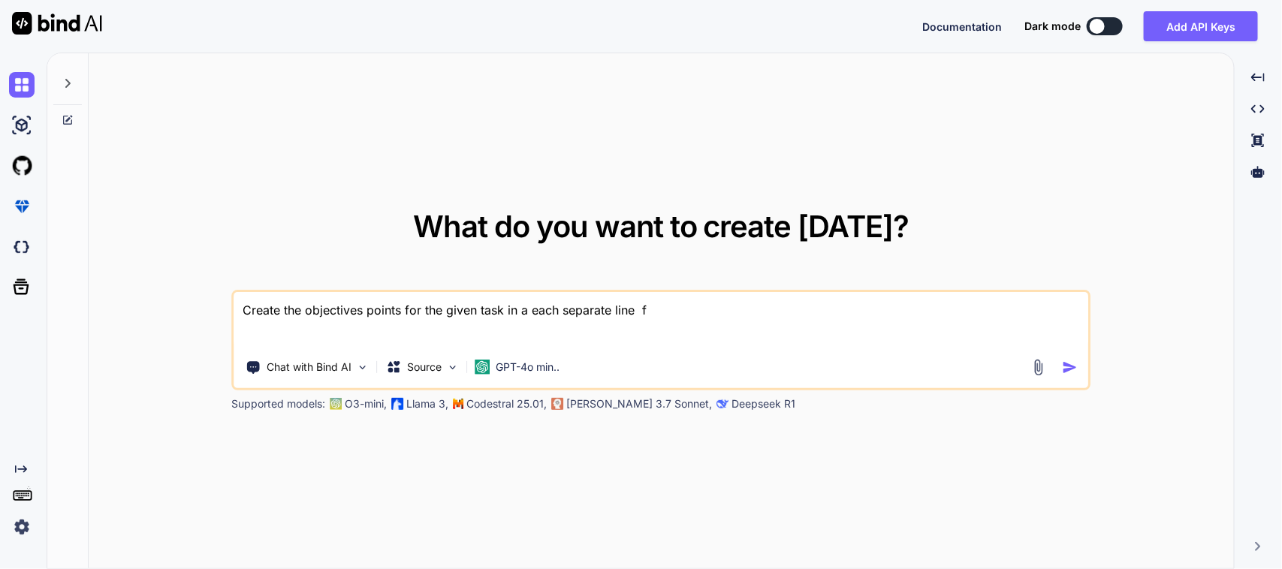
type textarea "Create the objectives points for the given task in a each separate line fo"
type textarea "x"
type textarea "Create the objectives points for the given task in a each separate line for"
type textarea "x"
type textarea "Create the objectives points for the given task in a each separate line for"
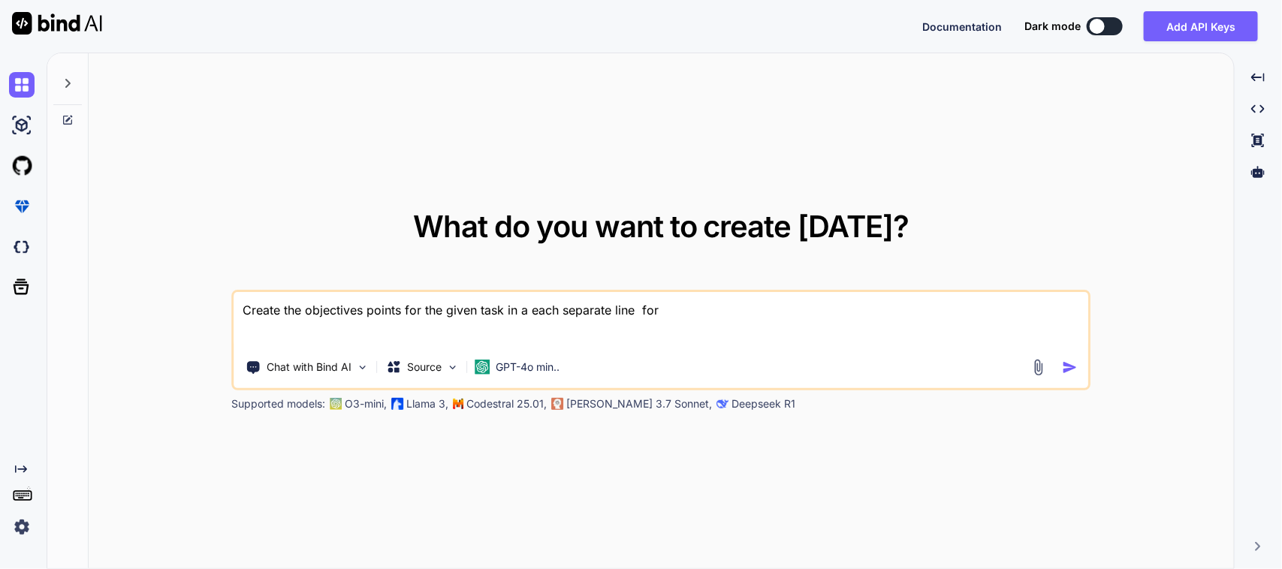
type textarea "x"
type textarea "Create the objectives points for the given task in a each separate line for t"
type textarea "x"
type textarea "Create the objectives points for the given task in a each separate line for th"
type textarea "x"
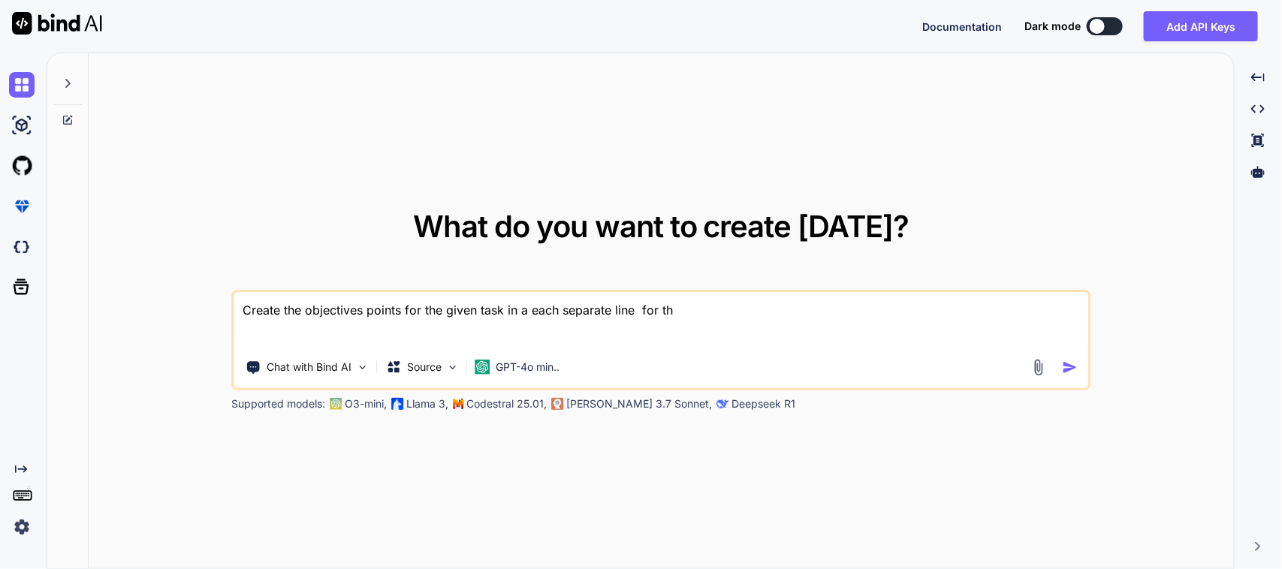
type textarea "Create the objectives points for the given task in a each separate line for the"
type textarea "x"
type textarea "Create the objectives points for the given task in a each separate line for the"
type textarea "x"
type textarea "Create the objectives points for the given task in a each separate line for the…"
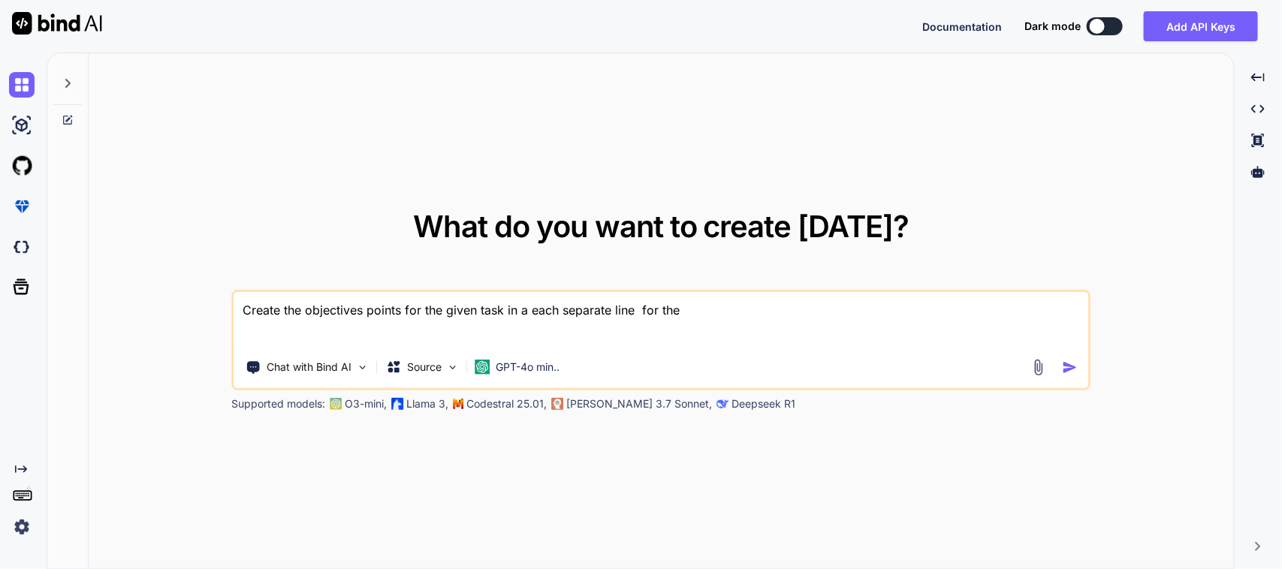
type textarea "x"
type textarea "Create the objectives points for the given task in a each separate line for the…"
type textarea "x"
type textarea "Create the objectives points for the given task in a each separate line for the…"
type textarea "x"
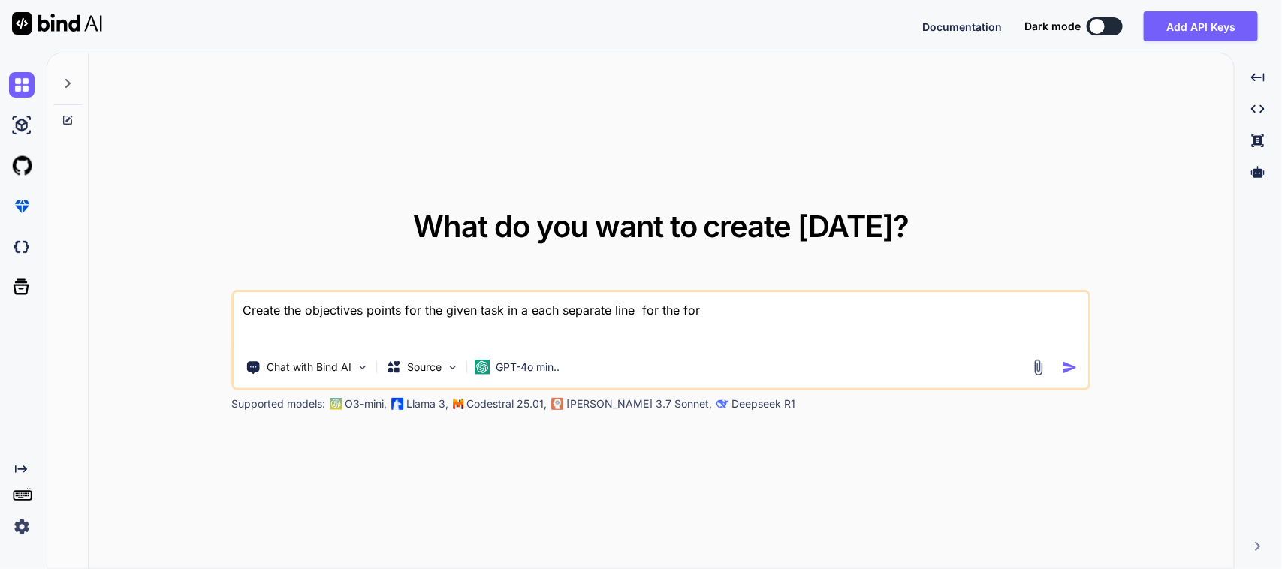
type textarea "Create the objectives points for the given task in a each separate line for the…"
type textarea "x"
type textarea "Create the objectives points for the given task in a each separate line for the…"
type textarea "x"
type textarea "Create the objectives points for the given task in a each separate line for the…"
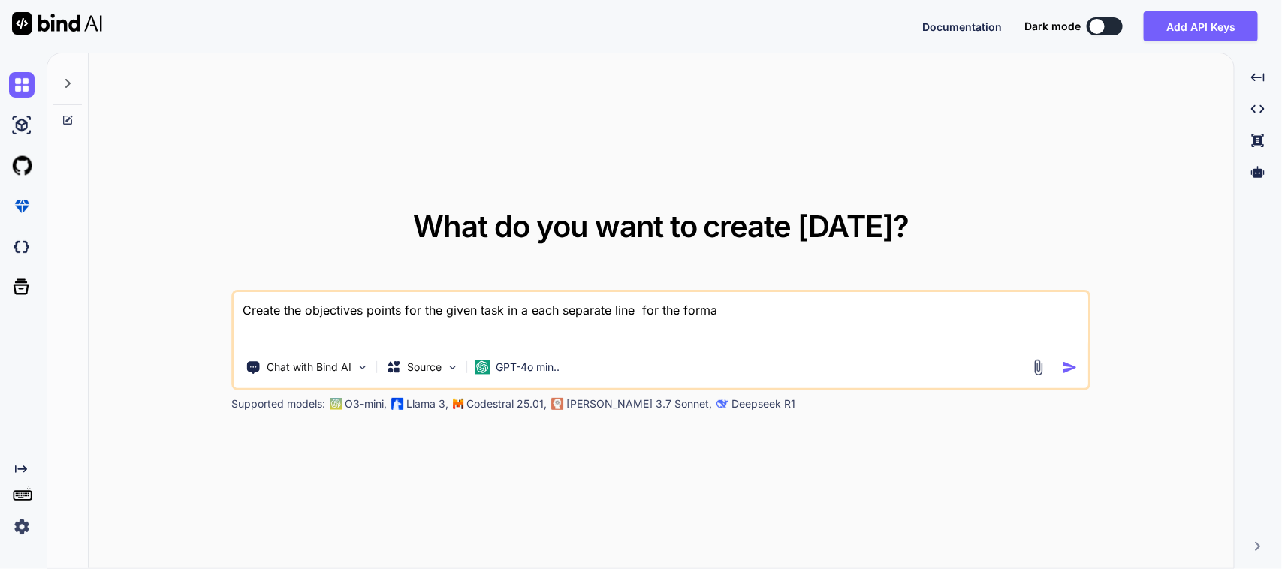
type textarea "x"
type textarea "Create the objectives points for the given task in a each separate line for the…"
type textarea "x"
type textarea "Create the objectives points for the given task in a each separate line for the…"
type textarea "x"
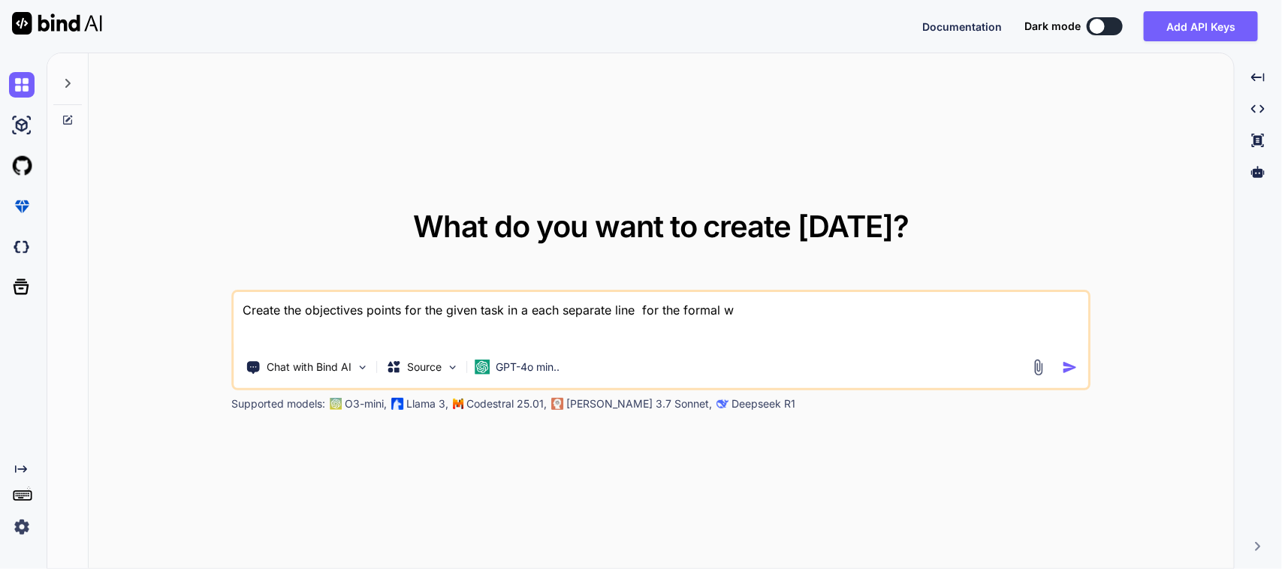
type textarea "Create the objectives points for the given task in a each separate line for the…"
type textarea "x"
type textarea "Create the objectives points for the given task in a each separate line for the…"
type textarea "x"
type textarea "Create the objectives points for the given task in a each separate line for the…"
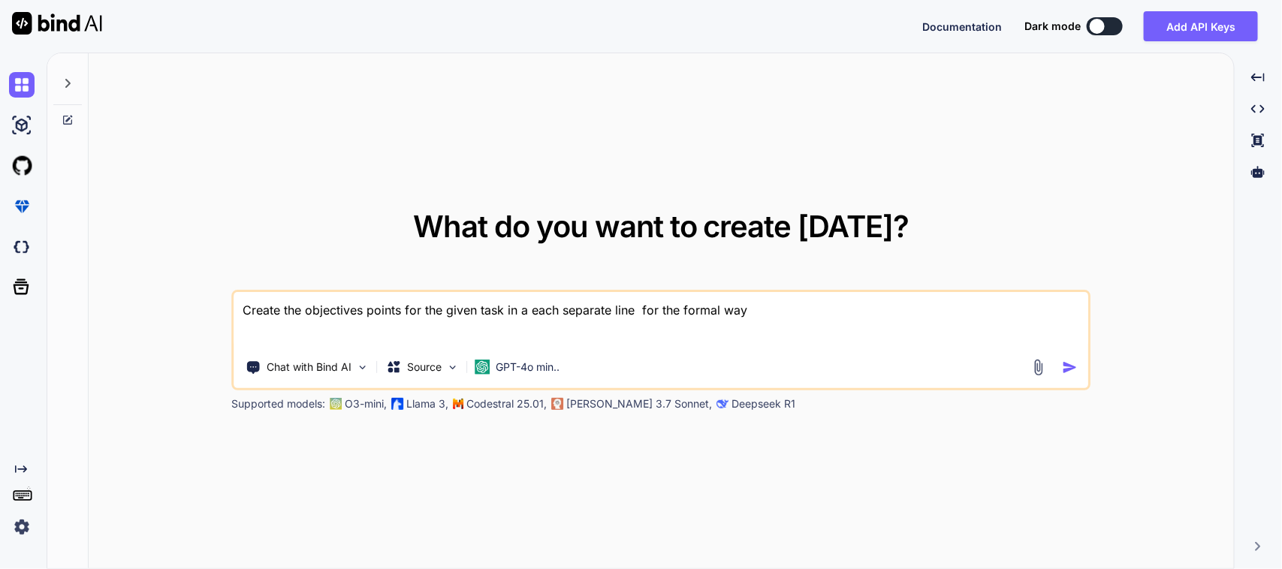
type textarea "x"
type textarea "Create the objectives points for the given task in a each separate line for the…"
type textarea "x"
type textarea "Create the objectives points for the given task in a each separate line for the…"
type textarea "x"
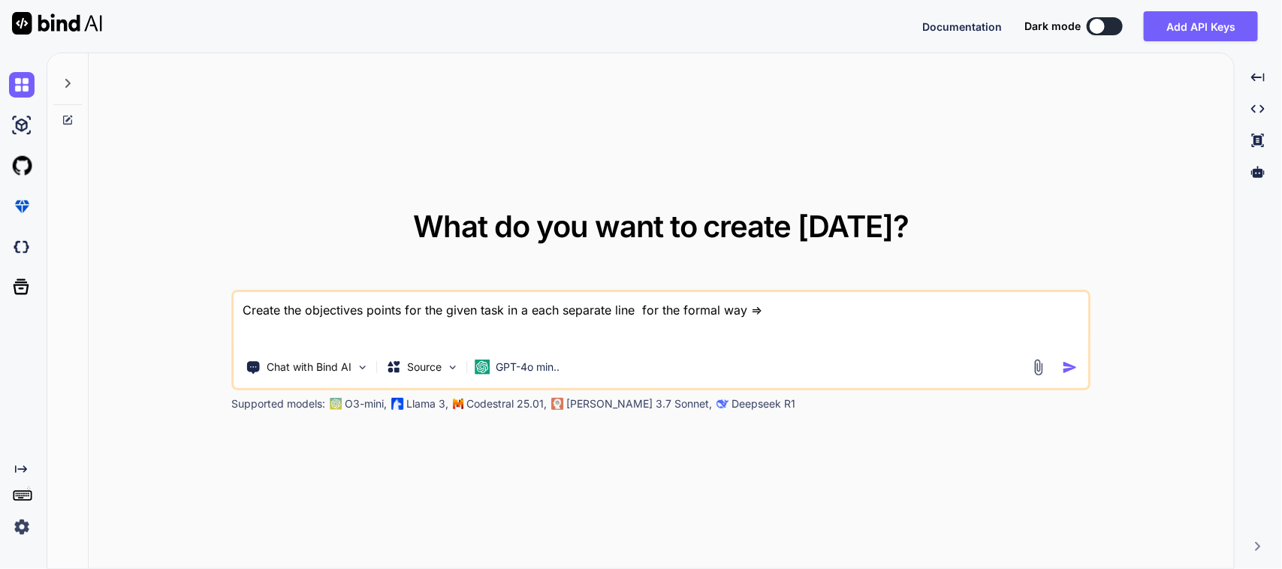
type textarea "Create the objectives points for the given task in a each separate line for the…"
type textarea "x"
paste textarea "• Worked on to create allowed destination response model class. • Worked on to …"
type textarea "Create the objectives points for the given task in a each separate line for the…"
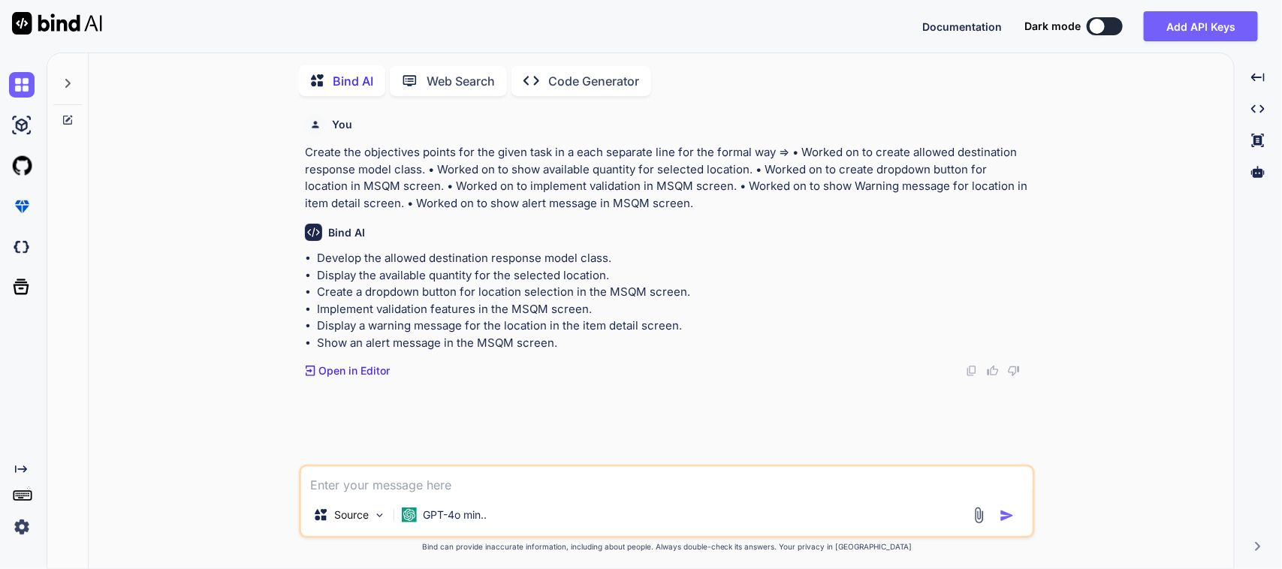
scroll to position [6, 0]
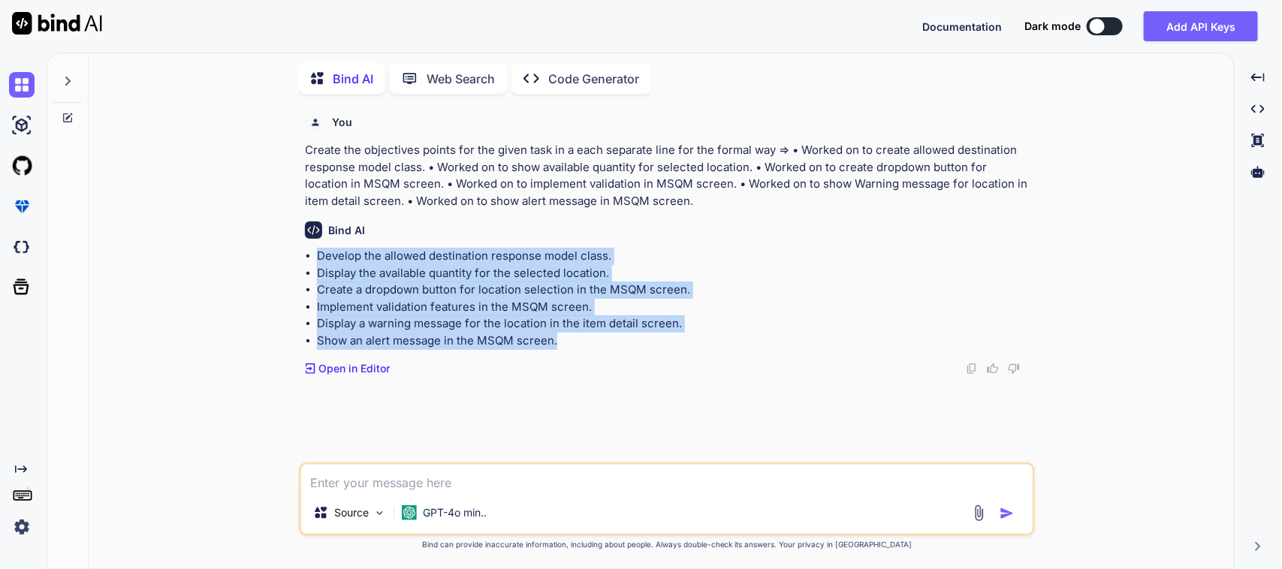
drag, startPoint x: 596, startPoint y: 336, endPoint x: 316, endPoint y: 261, distance: 289.5
click at [316, 261] on ul "Develop the allowed destination response model class. Display the available qua…" at bounding box center [668, 298] width 727 height 101
copy ul "Develop the allowed destination response model class. Display the available qua…"
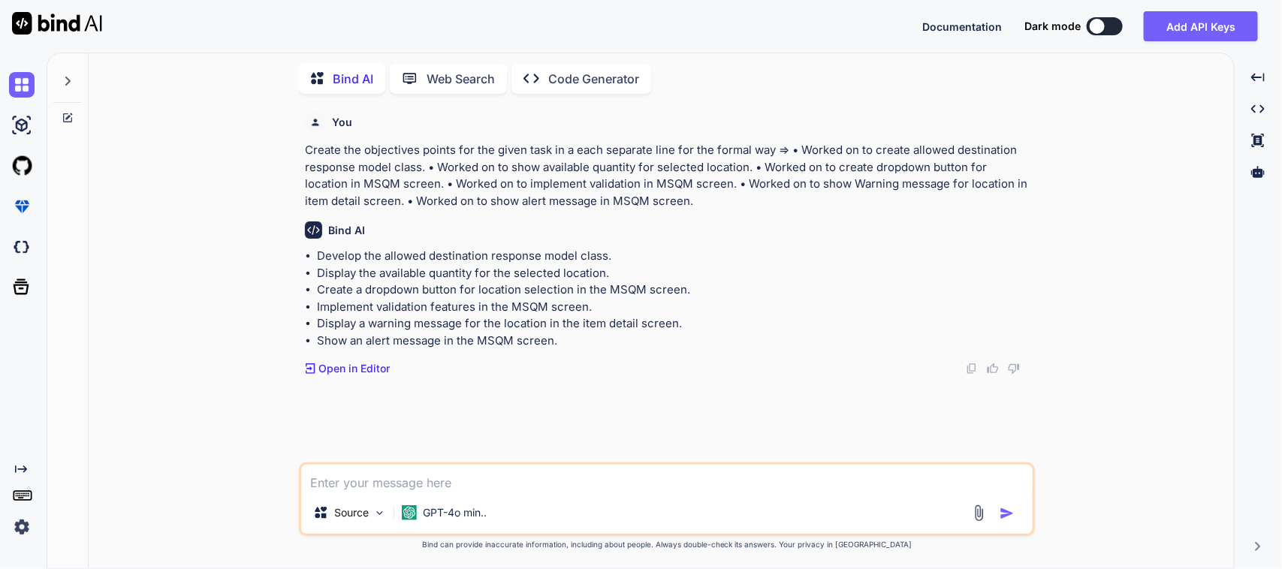
click at [505, 455] on textarea at bounding box center [667, 478] width 732 height 27
type textarea "x"
type textarea "N"
type textarea "x"
type textarea "No"
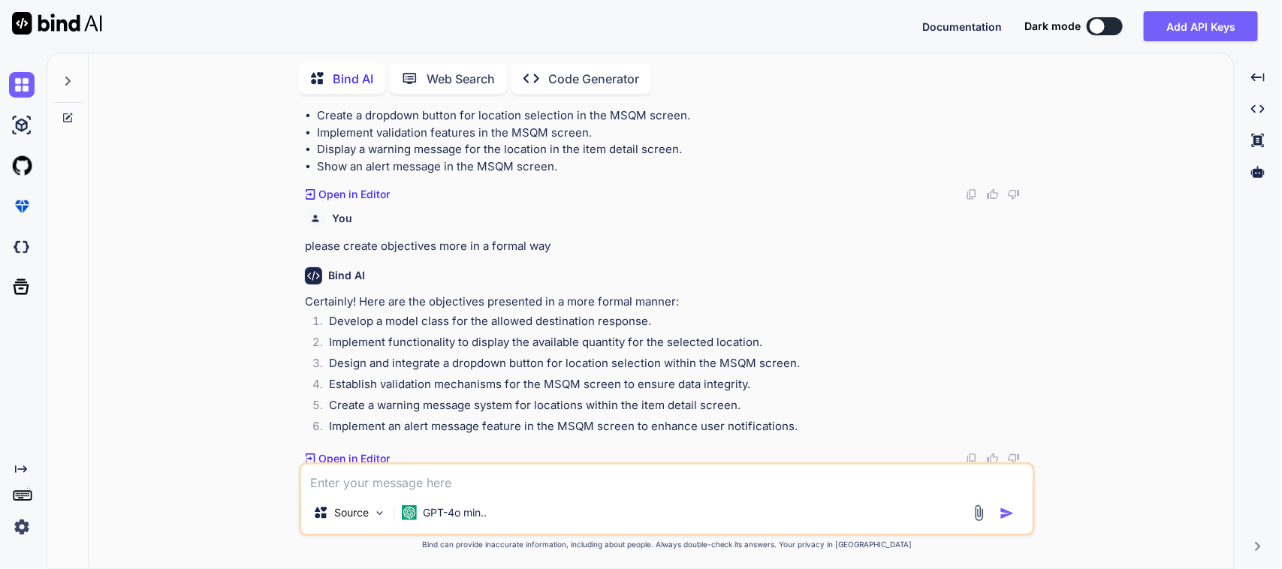
scroll to position [176, 0]
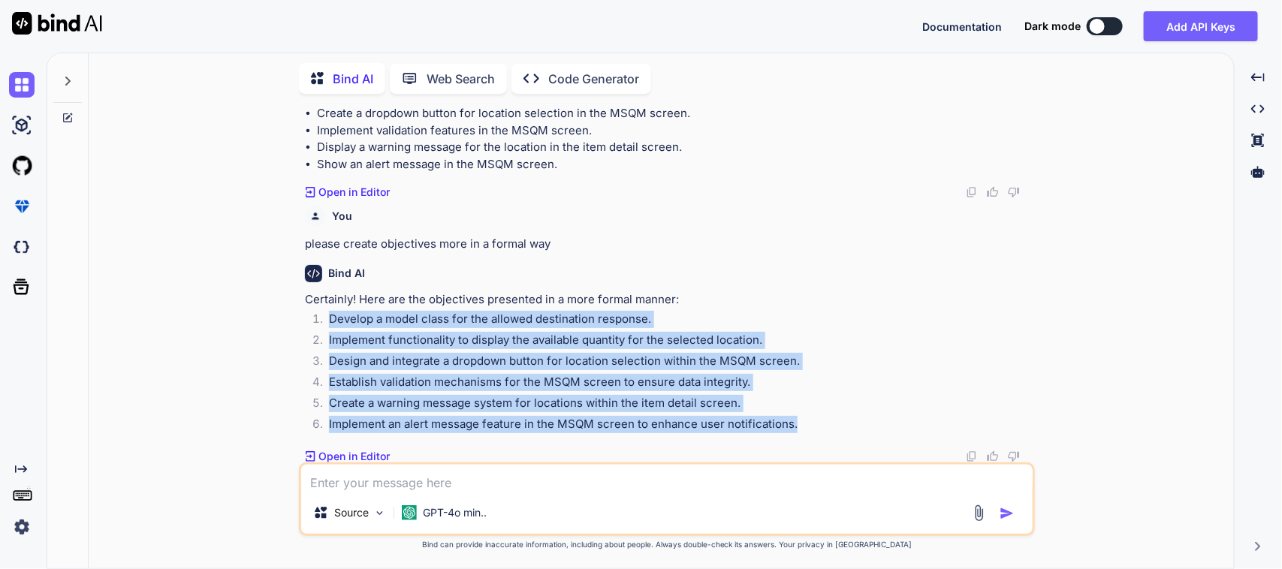
drag, startPoint x: 801, startPoint y: 418, endPoint x: 314, endPoint y: 321, distance: 496.2
click at [314, 321] on ol "Develop a model class for the allowed destination response. Implement functiona…" at bounding box center [668, 374] width 727 height 126
copy ol "Develop a model class for the allowed destination response. Implement functiona…"
